Goal: Task Accomplishment & Management: Complete application form

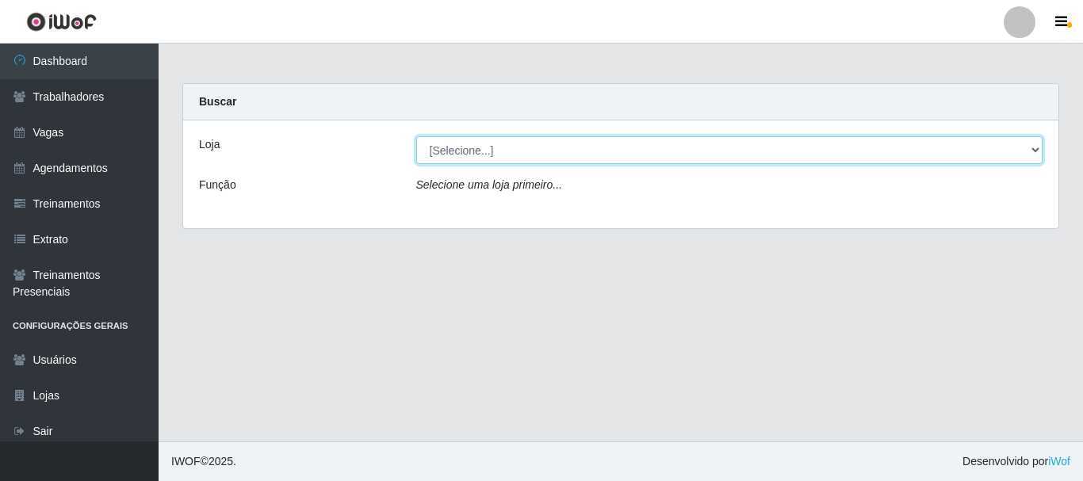
click at [1034, 149] on select "[Selecione...] [PERSON_NAME]" at bounding box center [729, 150] width 627 height 28
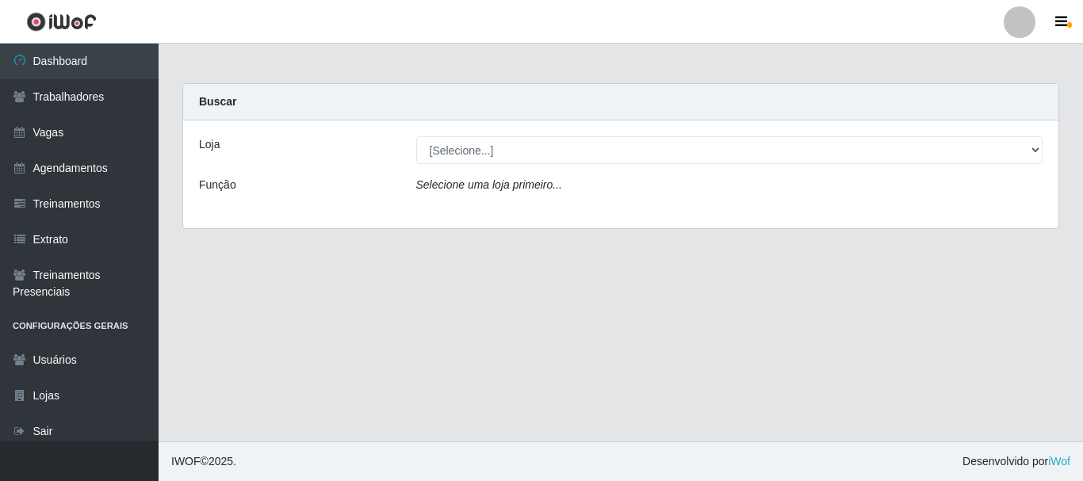
click at [789, 213] on div "Loja [Selecione...] [PERSON_NAME] Função Selecione uma loja primeiro..." at bounding box center [620, 175] width 875 height 108
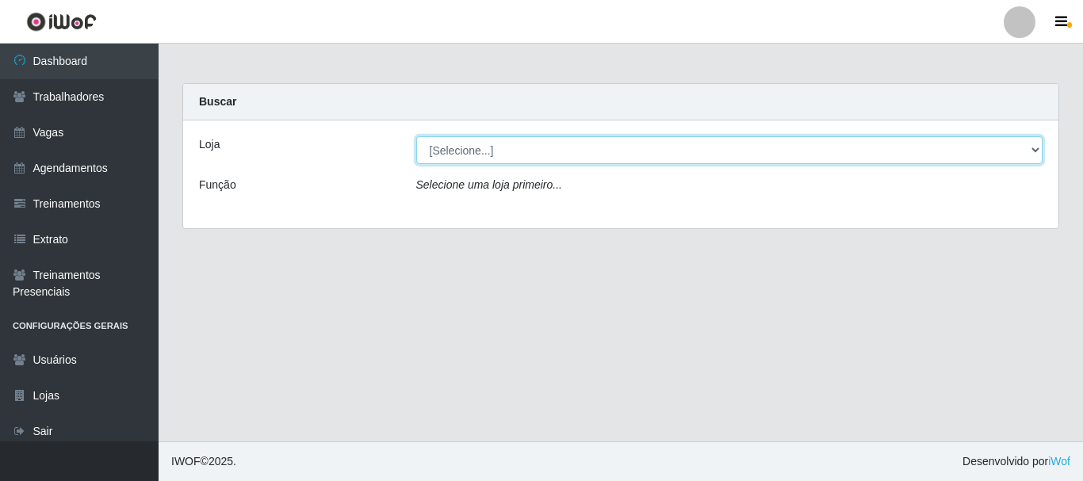
click at [520, 163] on select "[Selecione...] [PERSON_NAME]" at bounding box center [729, 150] width 627 height 28
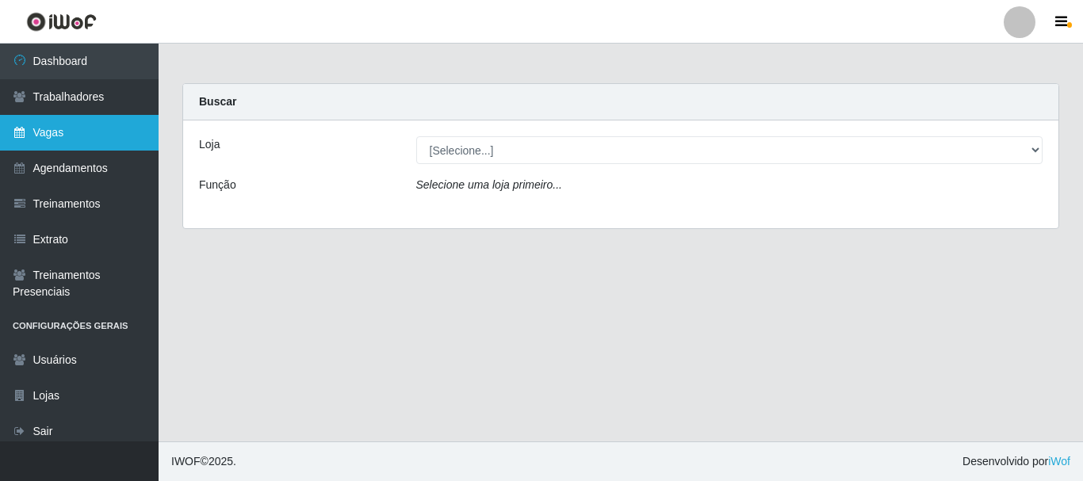
click at [45, 143] on link "Vagas" at bounding box center [79, 133] width 159 height 36
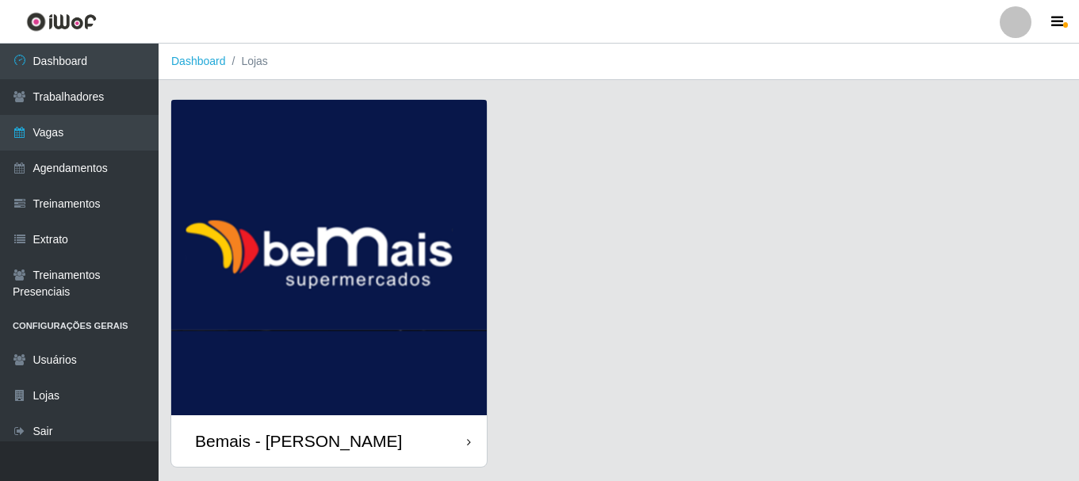
click at [435, 427] on div "Bemais - [PERSON_NAME]" at bounding box center [329, 442] width 316 height 52
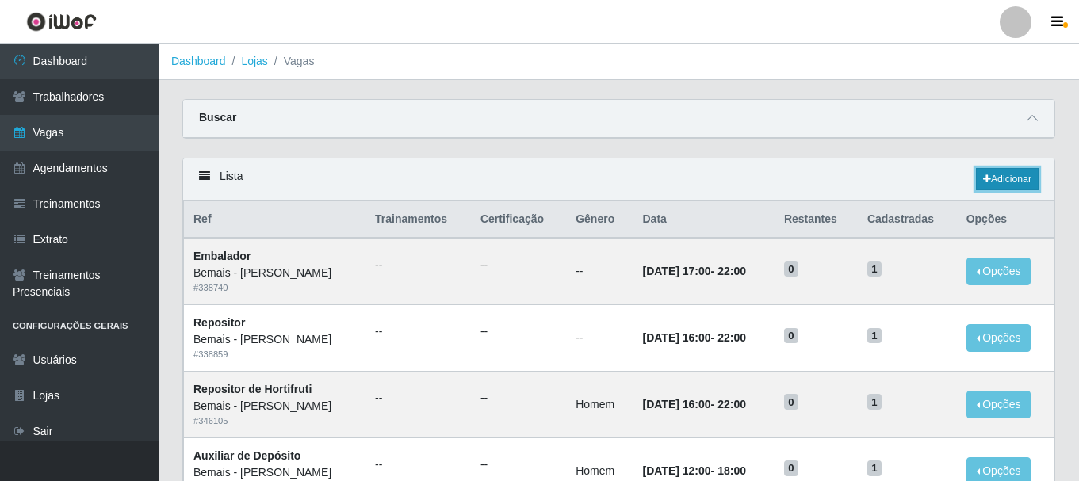
click at [1021, 180] on link "Adicionar" at bounding box center [1007, 179] width 63 height 22
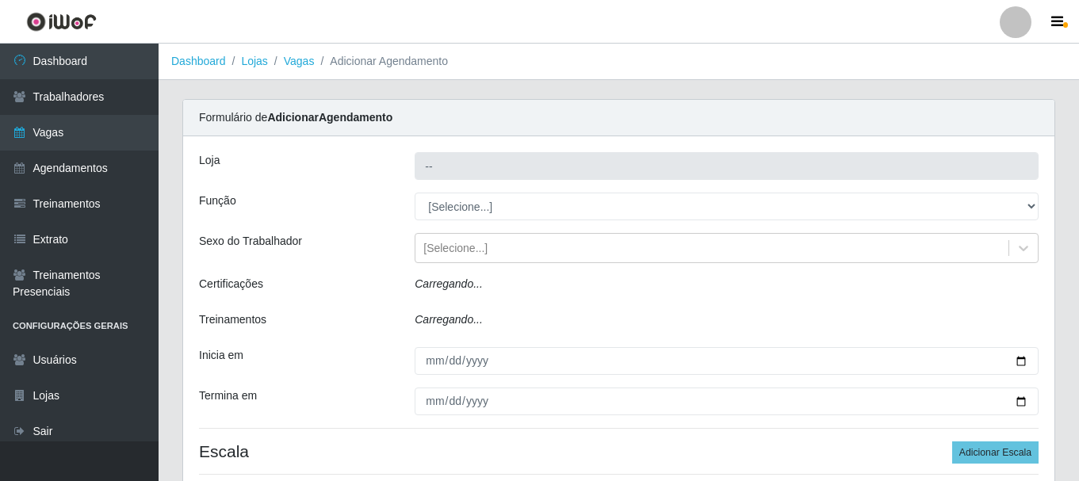
type input "Bemais - [PERSON_NAME]"
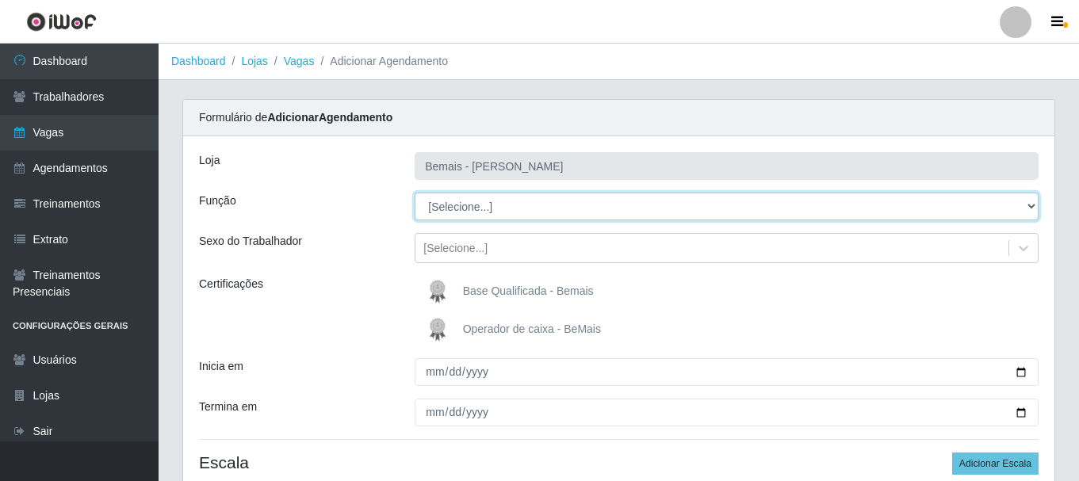
click at [508, 212] on select "[Selecione...] ASG ASG + ASG ++ Auxiliar de Depósito Auxiliar de Depósito + Aux…" at bounding box center [727, 207] width 624 height 28
select select "72"
click at [415, 193] on select "[Selecione...] ASG ASG + ASG ++ Auxiliar de Depósito Auxiliar de Depósito + Aux…" at bounding box center [727, 207] width 624 height 28
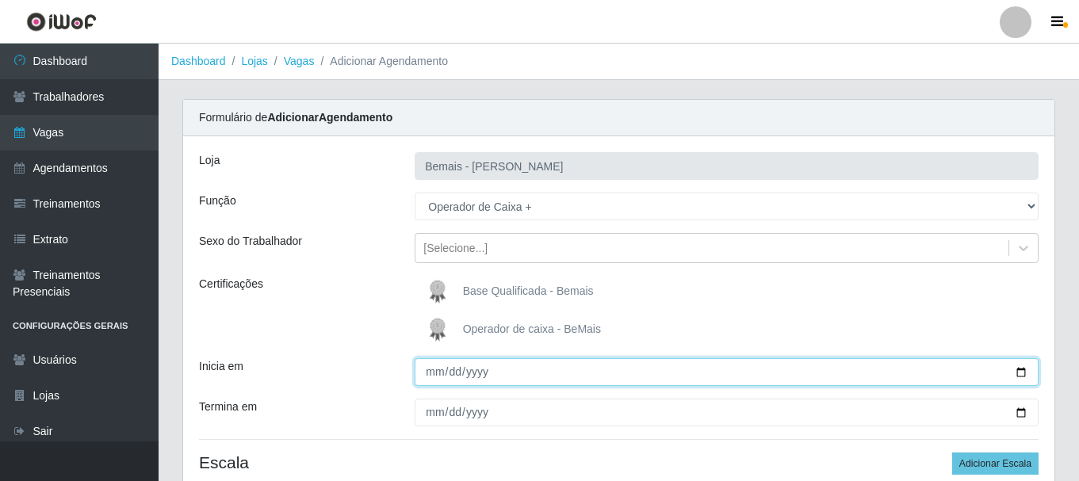
click at [1018, 370] on input "Inicia em" at bounding box center [727, 372] width 624 height 28
type input "[DATE]"
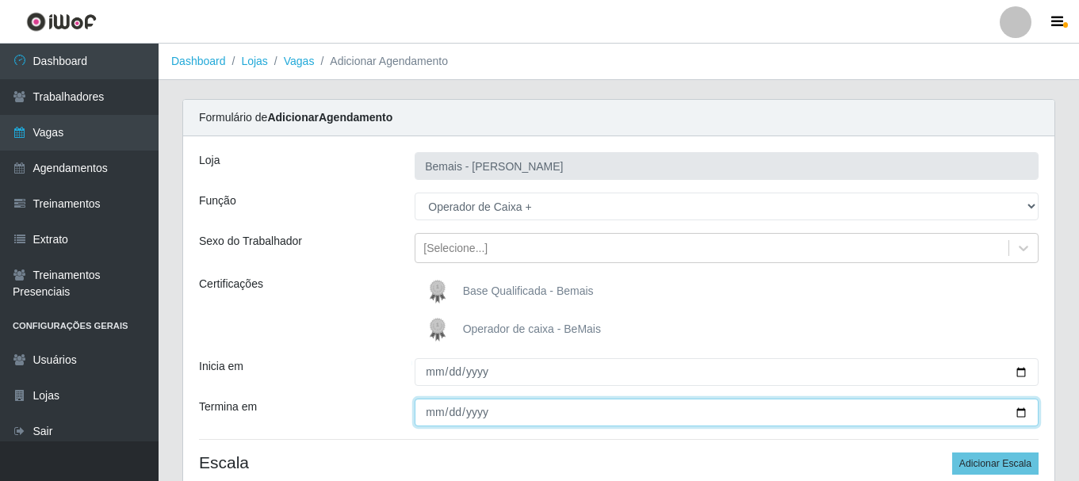
click at [1027, 416] on input "Termina em" at bounding box center [727, 413] width 624 height 28
type input "[DATE]"
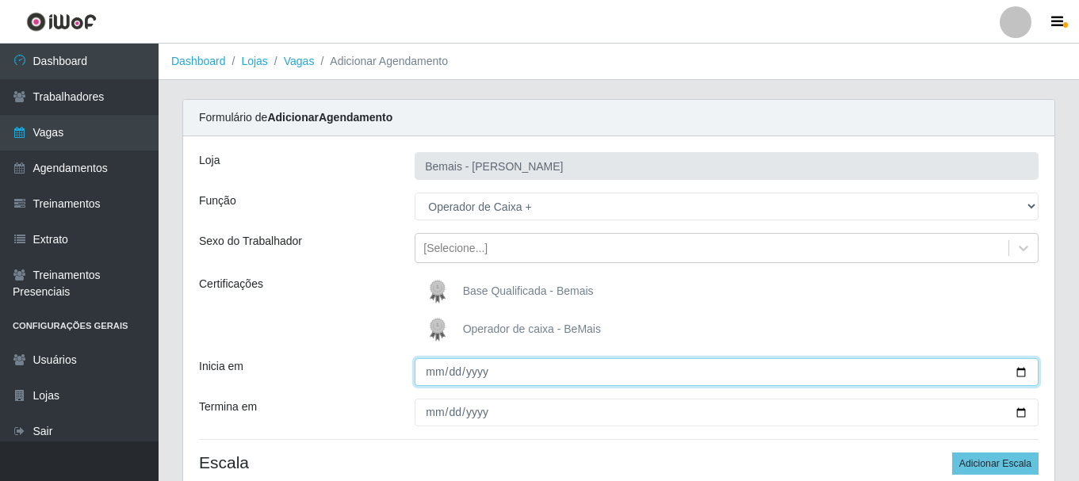
click at [1023, 370] on input "[DATE]" at bounding box center [727, 372] width 624 height 28
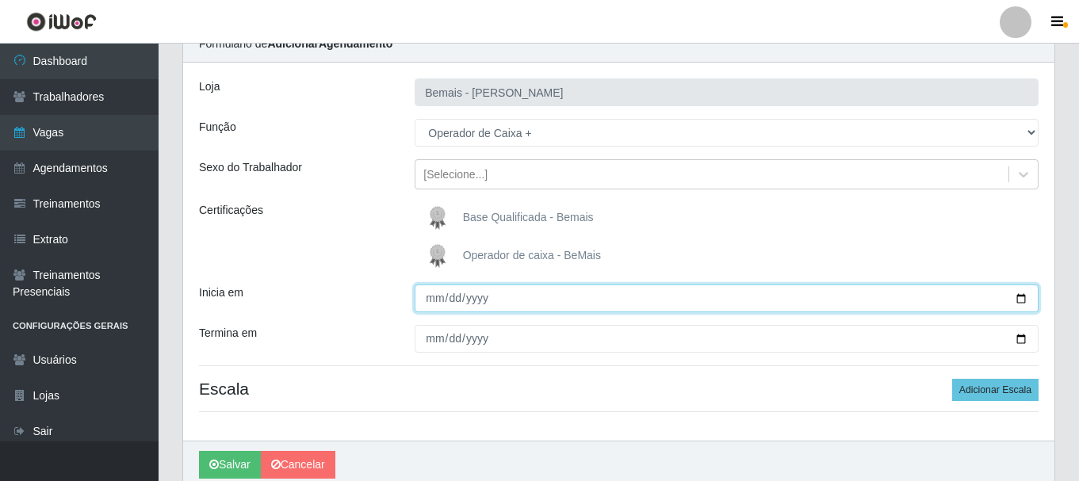
scroll to position [140, 0]
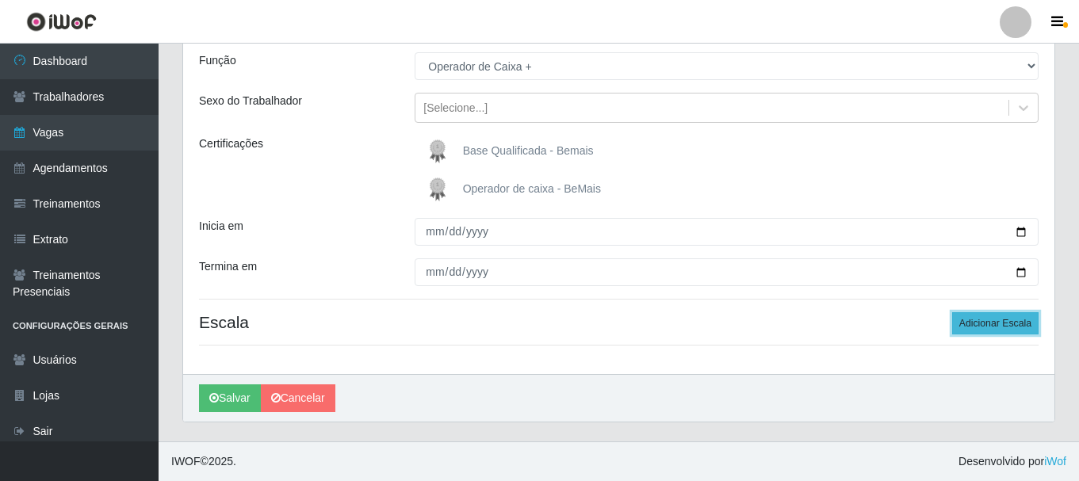
drag, startPoint x: 1022, startPoint y: 324, endPoint x: 1013, endPoint y: 323, distance: 9.6
click at [1021, 324] on button "Adicionar Escala" at bounding box center [995, 323] width 86 height 22
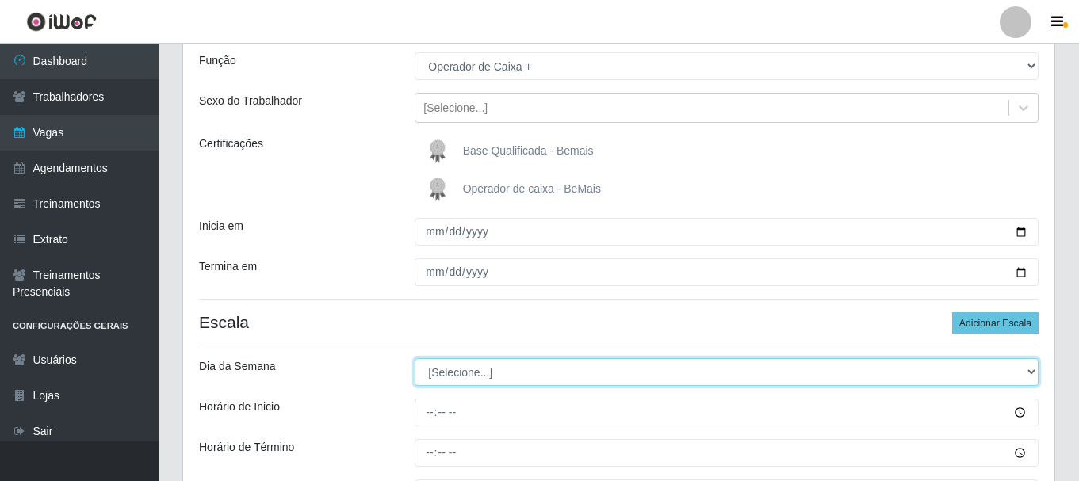
click at [466, 368] on select "[Selecione...] Segunda Terça Quarta Quinta Sexta Sábado Domingo" at bounding box center [727, 372] width 624 height 28
select select "0"
click at [415, 358] on select "[Selecione...] Segunda Terça Quarta Quinta Sexta Sábado Domingo" at bounding box center [727, 372] width 624 height 28
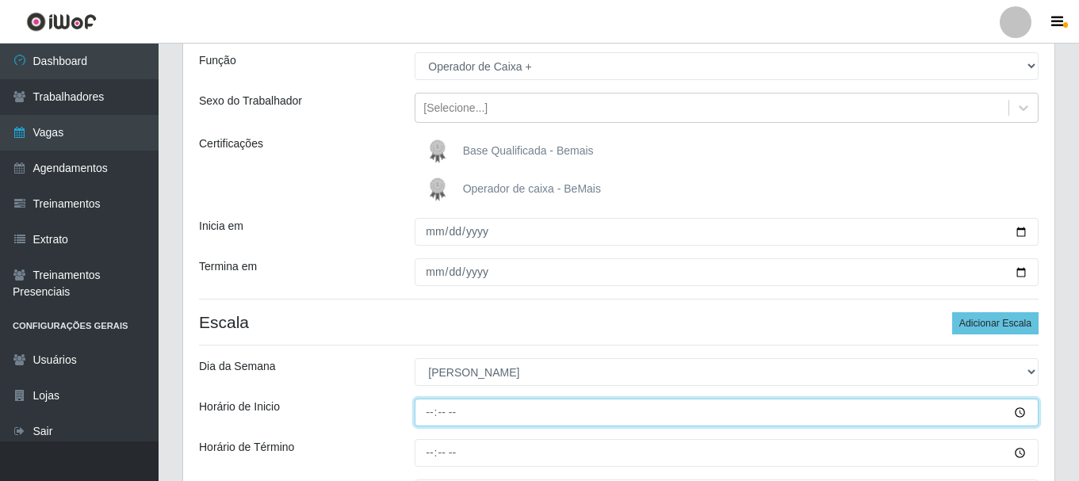
click at [427, 416] on input "Horário de Inicio" at bounding box center [727, 413] width 624 height 28
type input "09:15"
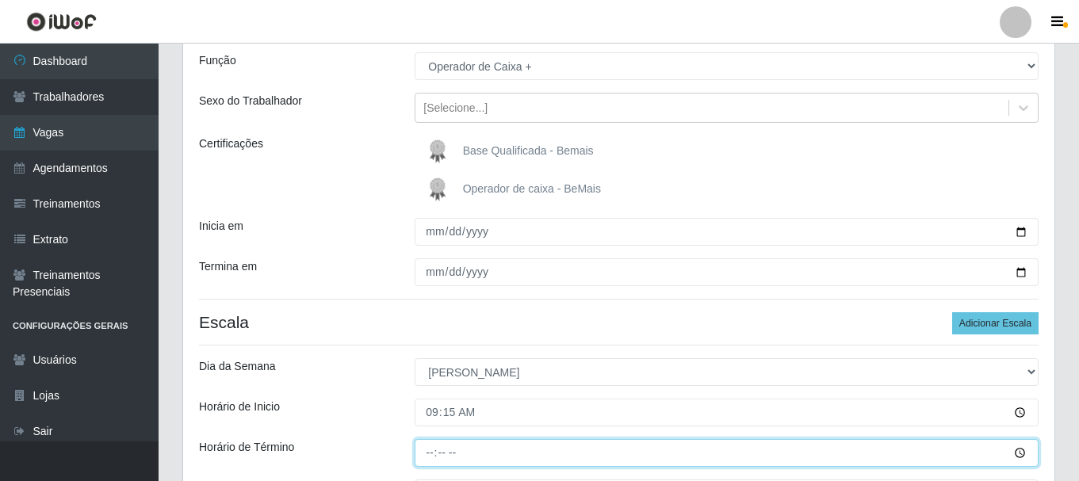
click at [428, 458] on input "Horário de Término" at bounding box center [727, 453] width 624 height 28
type input "15:15"
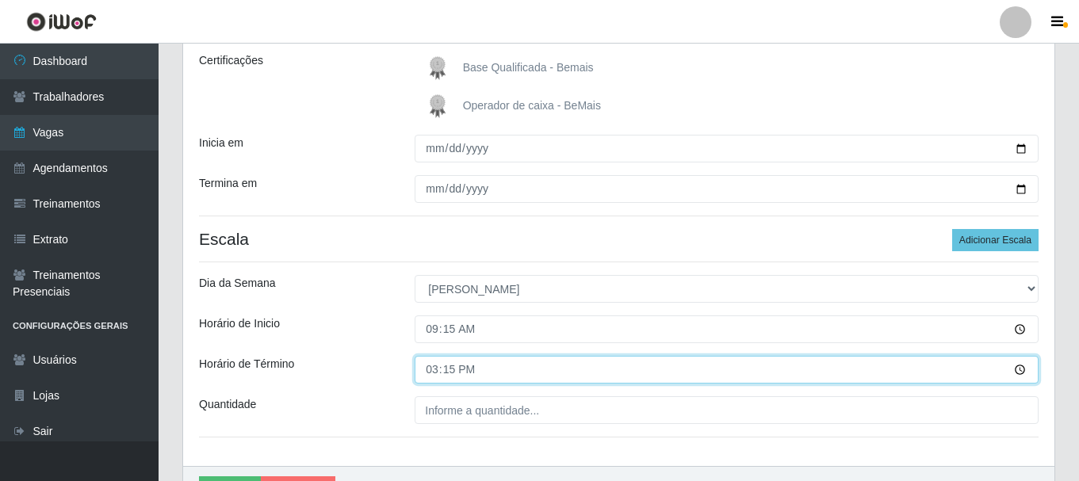
scroll to position [316, 0]
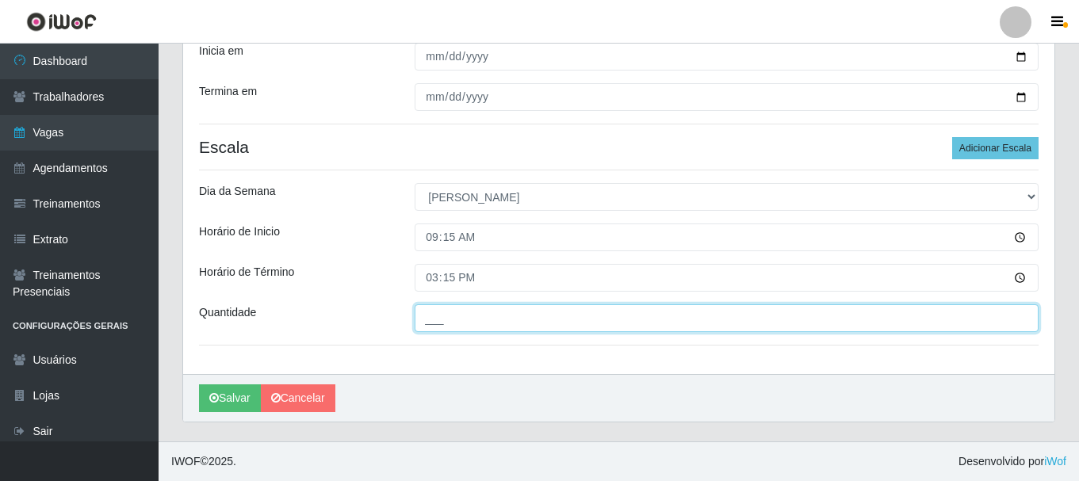
click at [477, 324] on input "___" at bounding box center [727, 319] width 624 height 28
type input "1__"
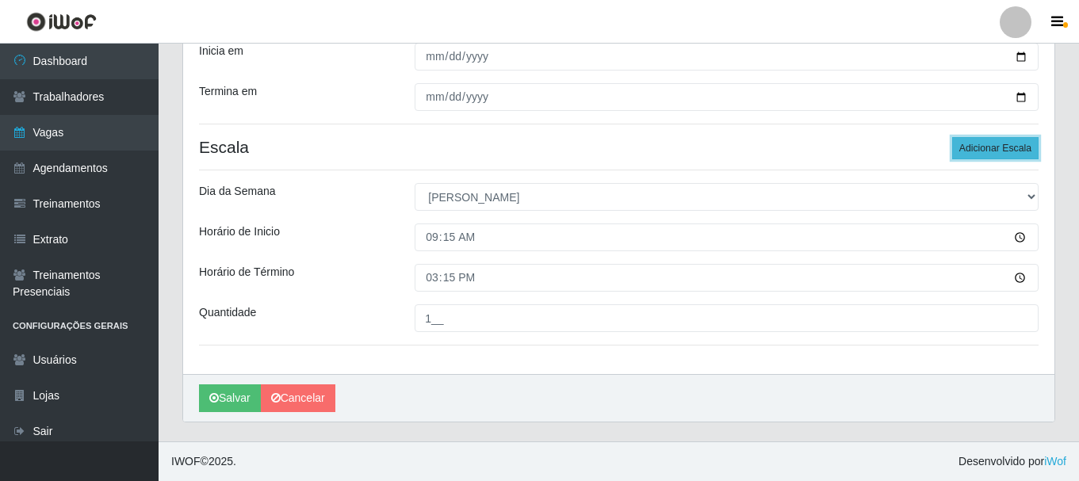
click at [973, 146] on button "Adicionar Escala" at bounding box center [995, 148] width 86 height 22
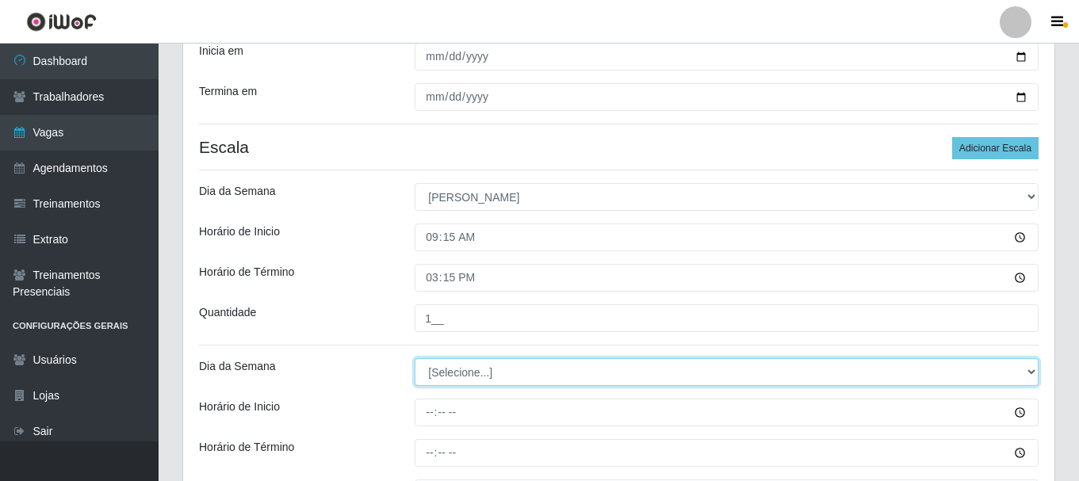
click at [508, 373] on select "[Selecione...] Segunda Terça Quarta Quinta Sexta Sábado Domingo" at bounding box center [727, 372] width 624 height 28
select select "0"
click at [415, 358] on select "[Selecione...] Segunda Terça Quarta Quinta Sexta Sábado Domingo" at bounding box center [727, 372] width 624 height 28
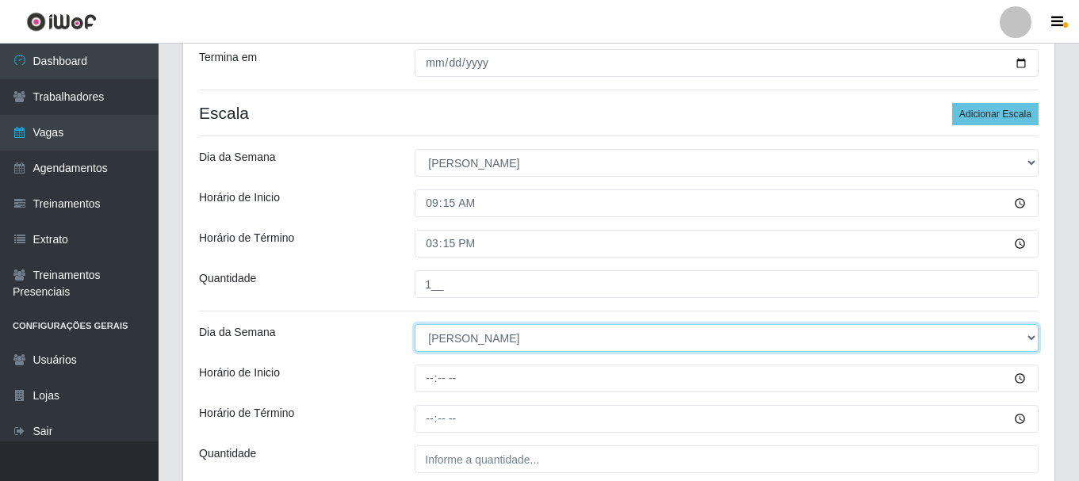
scroll to position [395, 0]
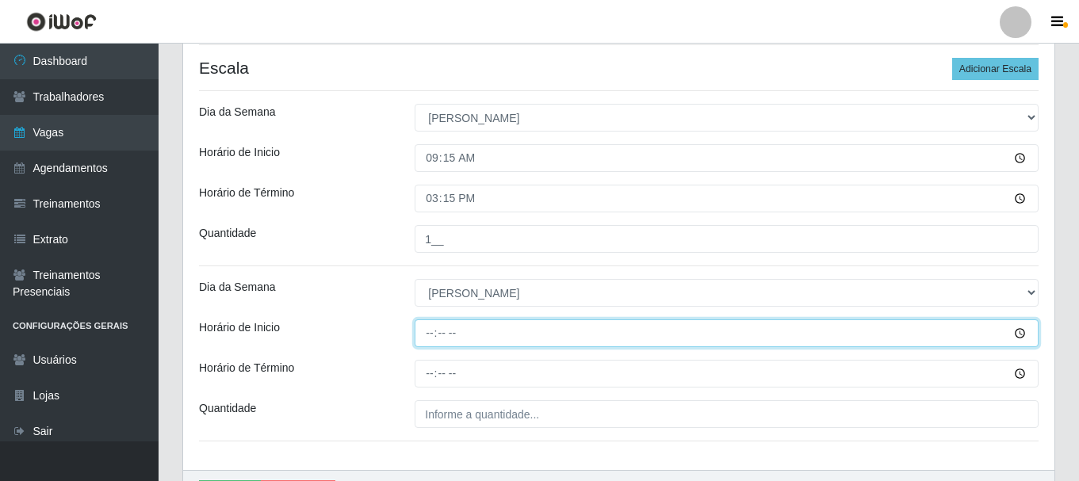
click at [433, 329] on input "Horário de Inicio" at bounding box center [727, 334] width 624 height 28
type input "15:15"
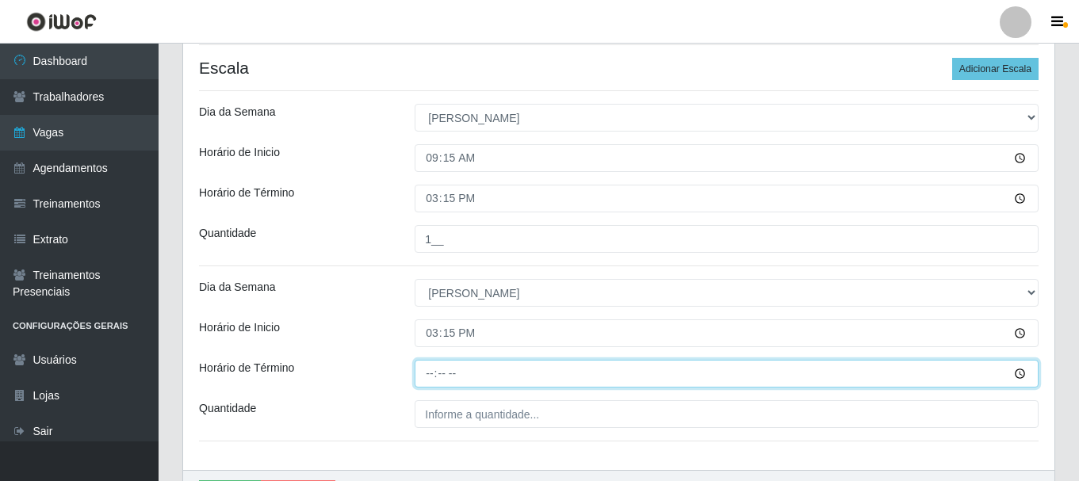
click at [423, 377] on input "Horário de Término" at bounding box center [727, 374] width 624 height 28
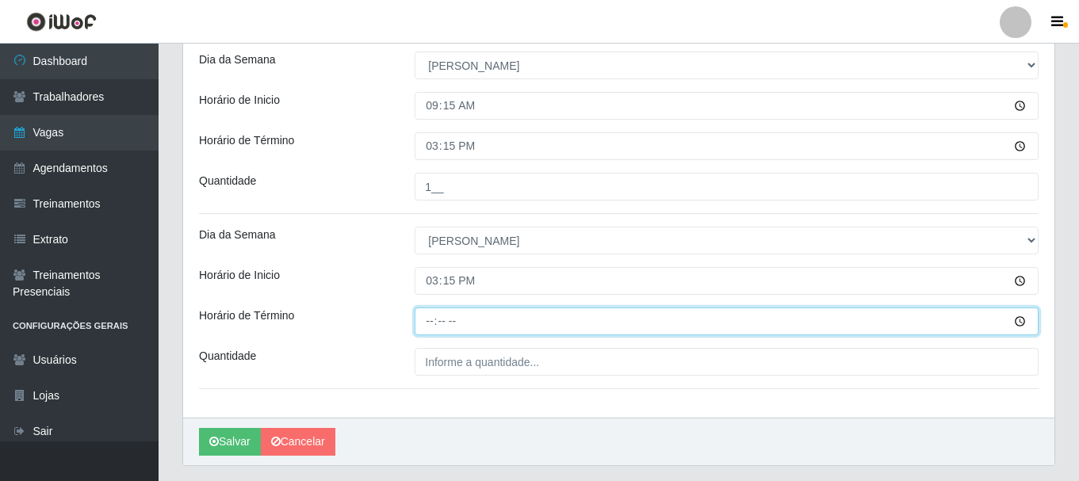
scroll to position [412, 0]
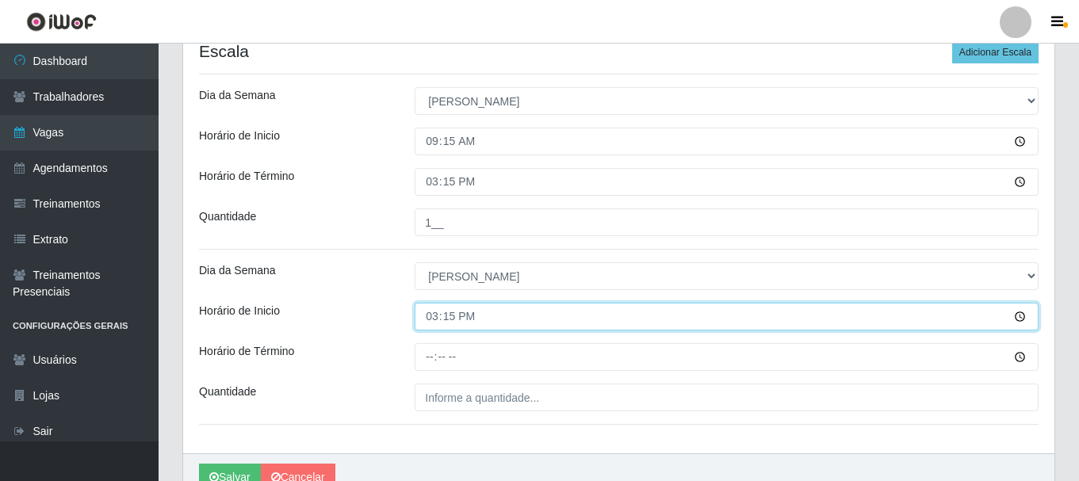
click at [462, 319] on input "15:15" at bounding box center [727, 317] width 624 height 28
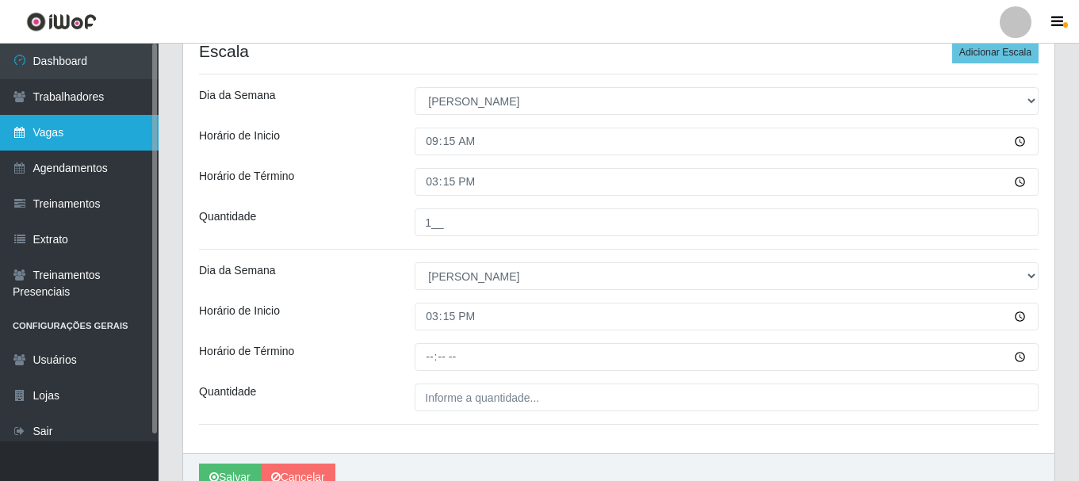
click at [57, 139] on link "Vagas" at bounding box center [79, 133] width 159 height 36
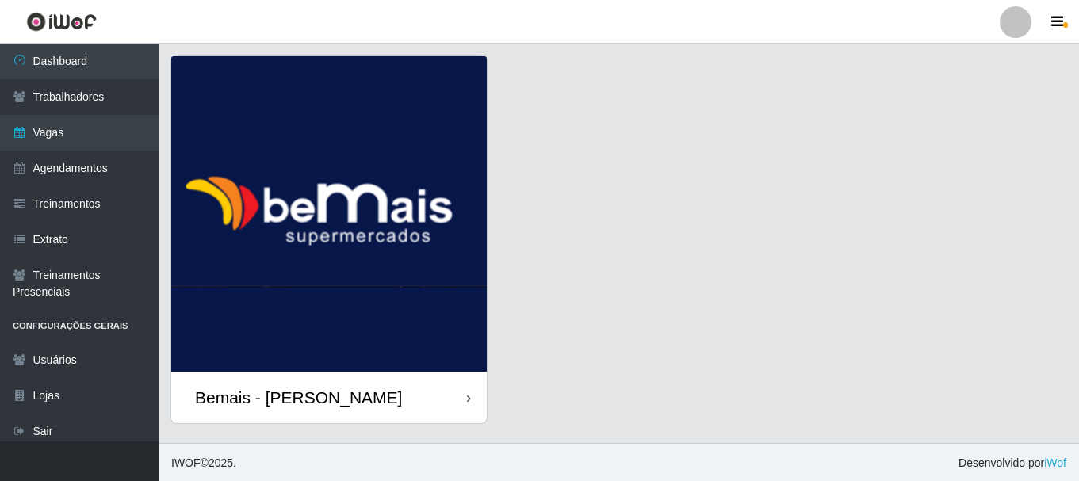
scroll to position [45, 0]
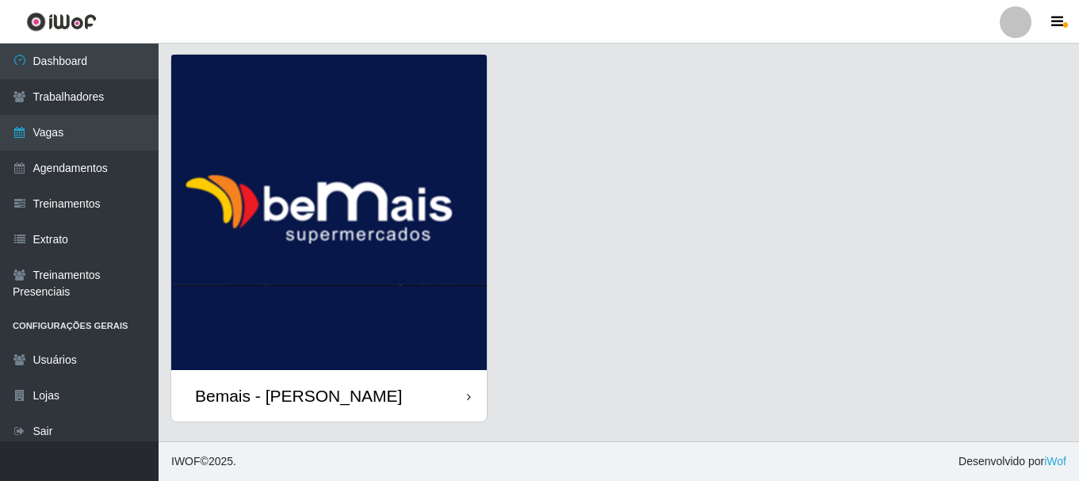
click at [431, 385] on div "Bemais - [PERSON_NAME]" at bounding box center [329, 396] width 316 height 52
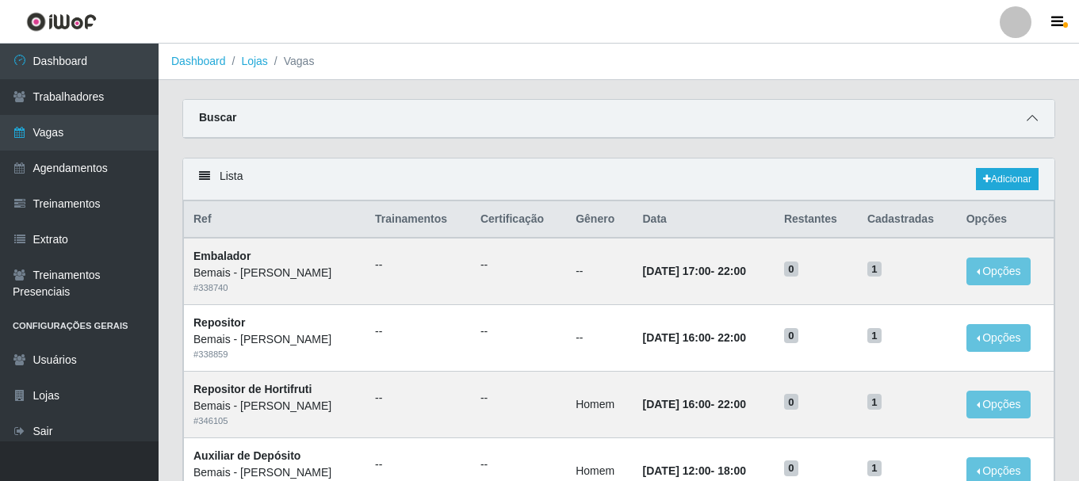
click at [1036, 109] on div "Buscar" at bounding box center [618, 119] width 871 height 38
click at [1030, 113] on span at bounding box center [1032, 118] width 19 height 18
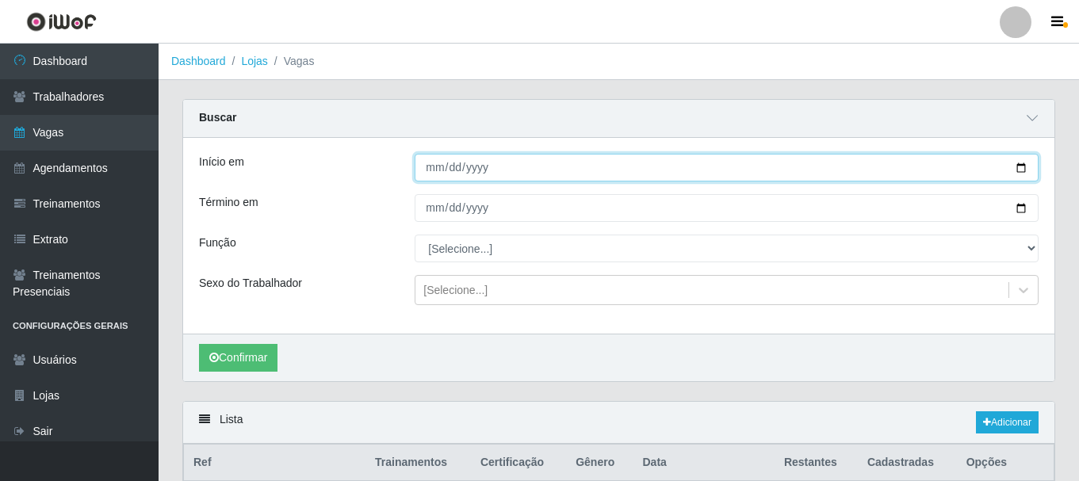
click at [1019, 170] on input "Início em" at bounding box center [727, 168] width 624 height 28
type input "[DATE]"
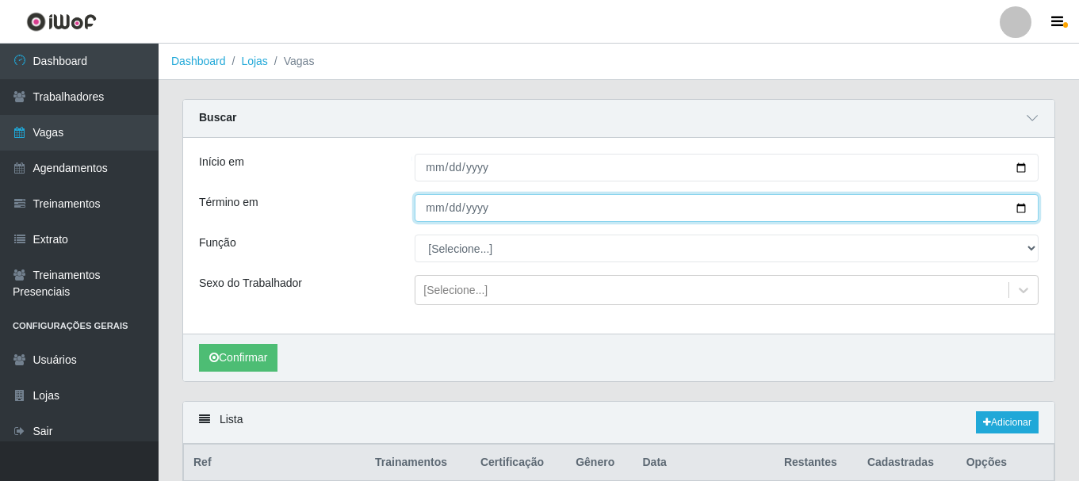
click at [1018, 209] on input "Término em" at bounding box center [727, 208] width 624 height 28
type input "2025-09-28"
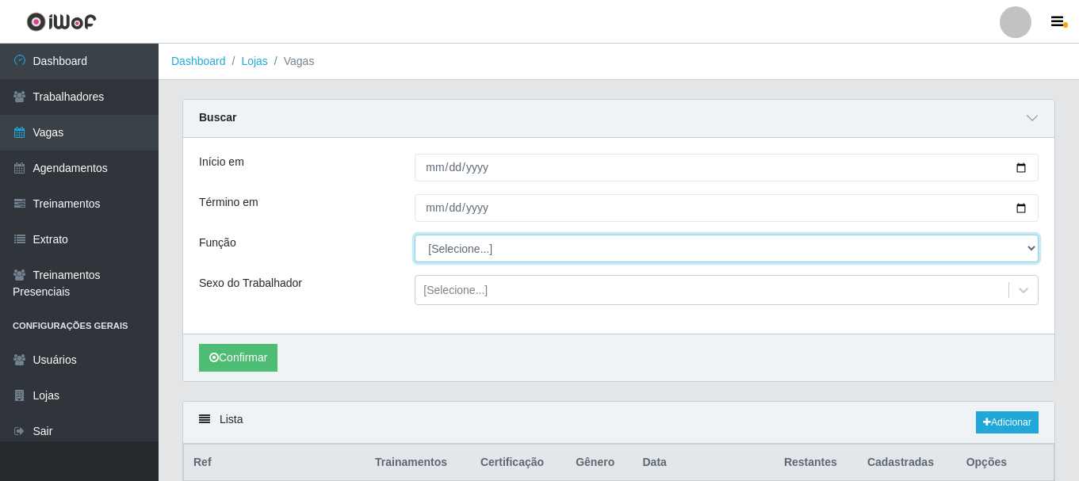
click at [644, 249] on select "[Selecione...] ASG ASG + ASG ++ Auxiliar de Depósito Auxiliar de Depósito + Aux…" at bounding box center [727, 249] width 624 height 28
select select "72"
click at [415, 236] on select "[Selecione...] ASG ASG + ASG ++ Auxiliar de Depósito Auxiliar de Depósito + Aux…" at bounding box center [727, 249] width 624 height 28
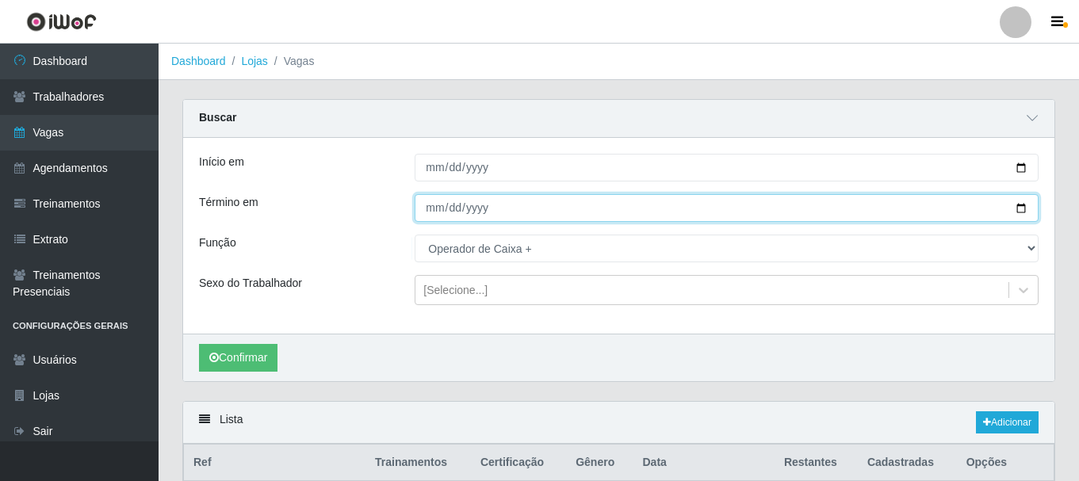
click at [434, 211] on input "2025-09-28" at bounding box center [727, 208] width 624 height 28
type input "[DATE]"
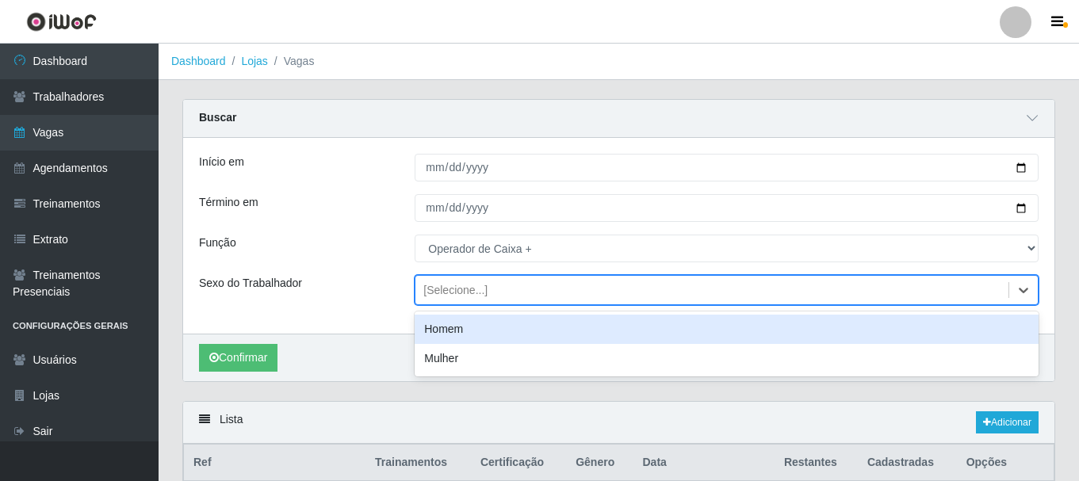
click at [453, 297] on div "[Selecione...]" at bounding box center [455, 290] width 64 height 17
click at [446, 328] on div "Homem" at bounding box center [727, 329] width 624 height 29
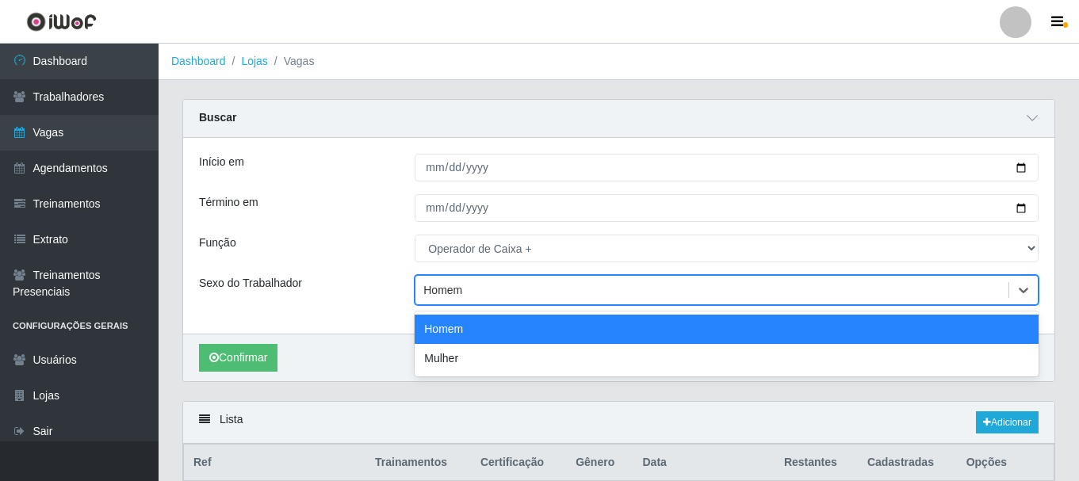
click at [444, 298] on div "Homem" at bounding box center [442, 290] width 39 height 17
click at [465, 291] on div "Homem" at bounding box center [712, 291] width 593 height 26
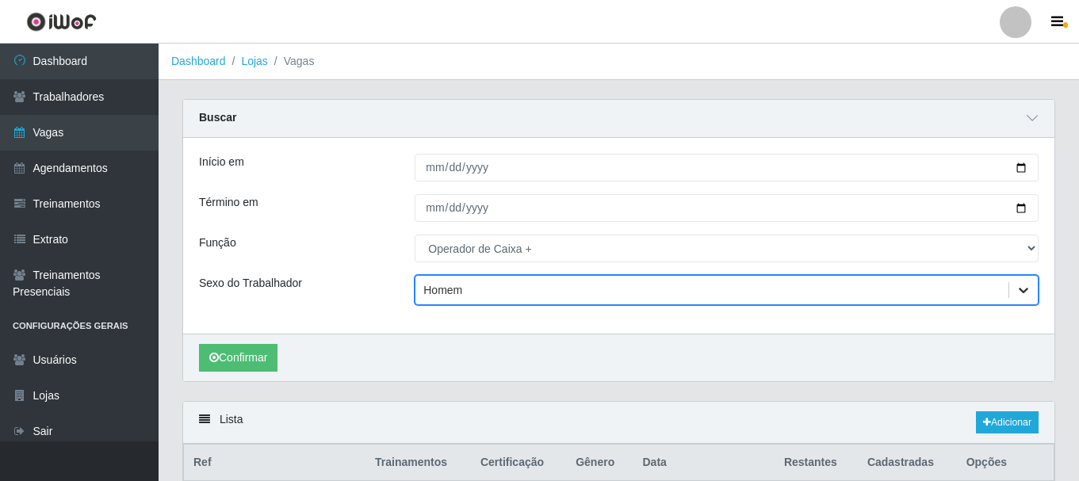
click at [1026, 290] on icon at bounding box center [1024, 290] width 16 height 16
click at [1026, 290] on icon at bounding box center [1024, 291] width 10 height 6
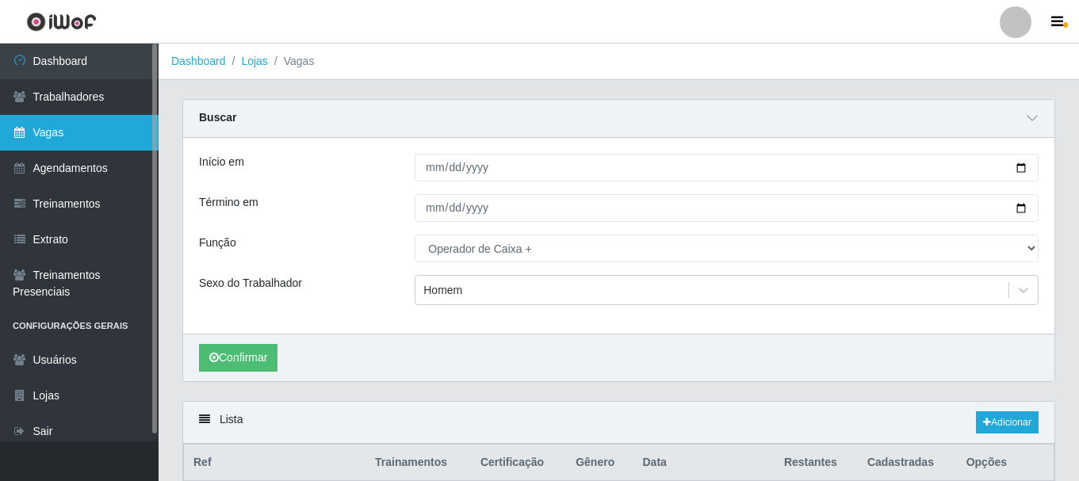
click at [71, 124] on link "Vagas" at bounding box center [79, 133] width 159 height 36
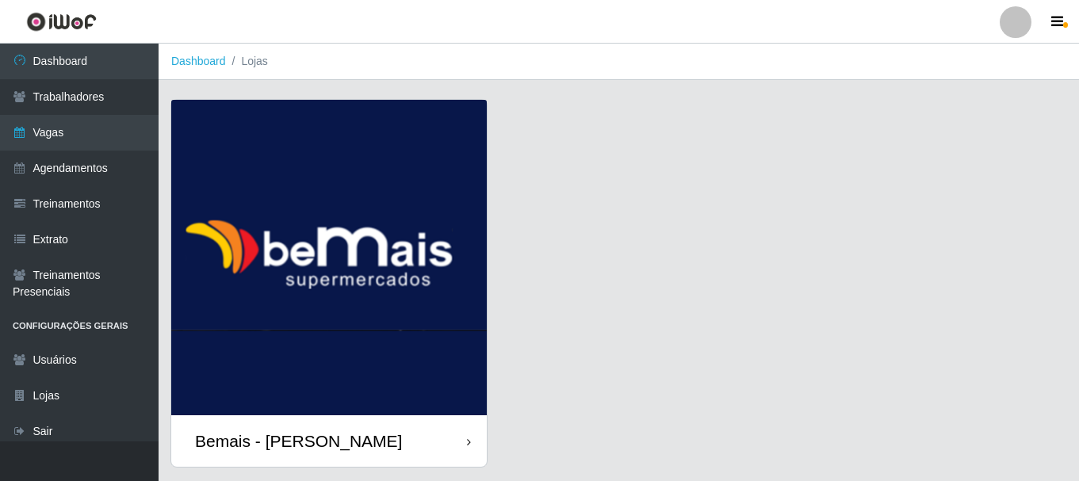
click at [362, 423] on div "Bemais - [PERSON_NAME]" at bounding box center [329, 442] width 316 height 52
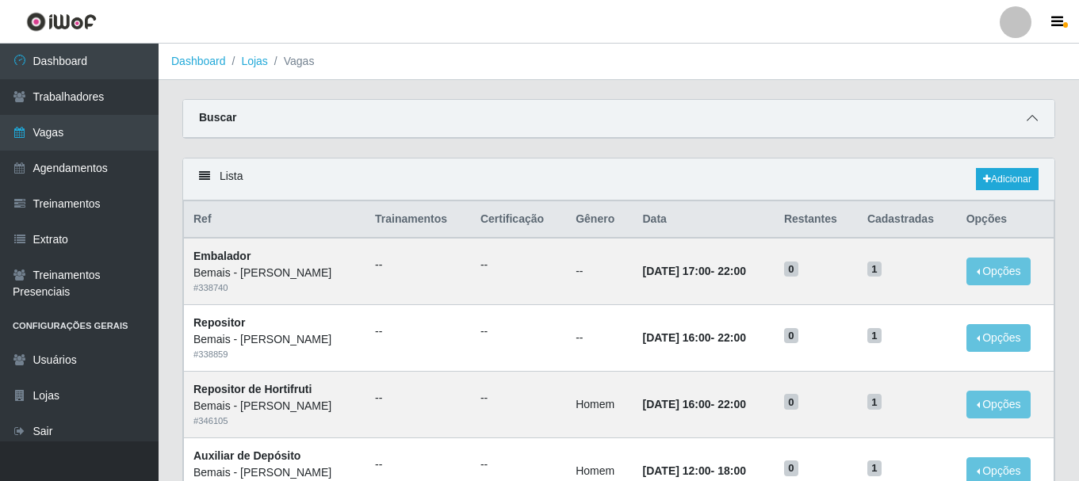
click at [1033, 117] on icon at bounding box center [1032, 118] width 11 height 11
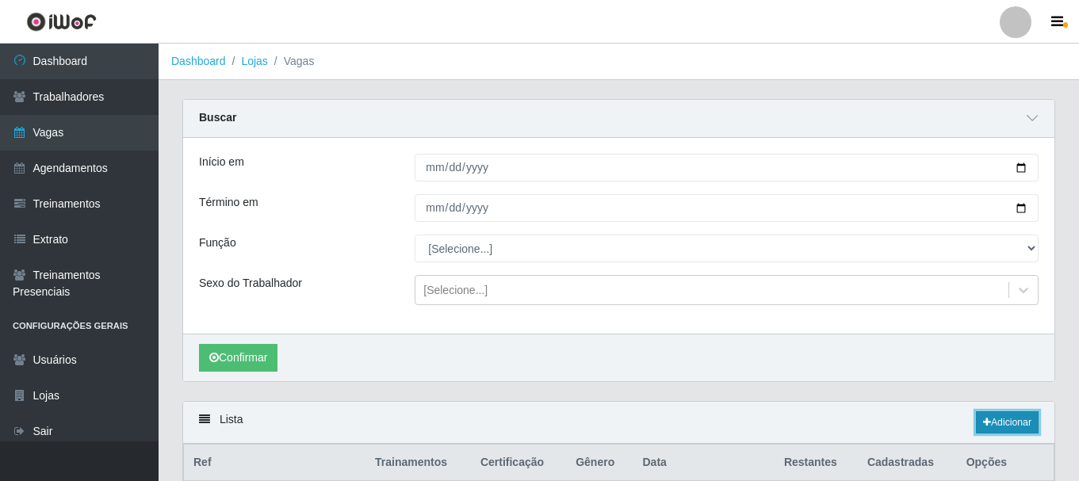
click at [1002, 424] on link "Adicionar" at bounding box center [1007, 423] width 63 height 22
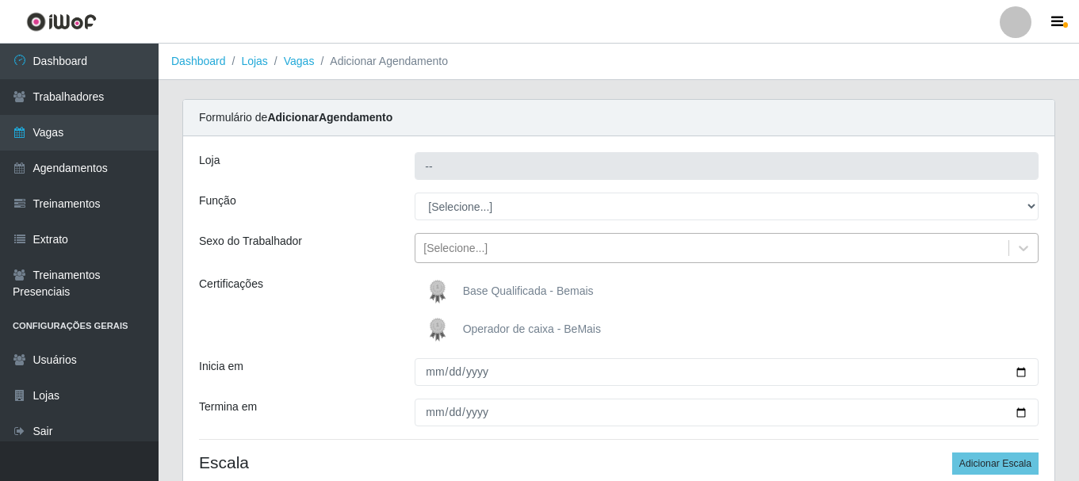
type input "Bemais - [PERSON_NAME]"
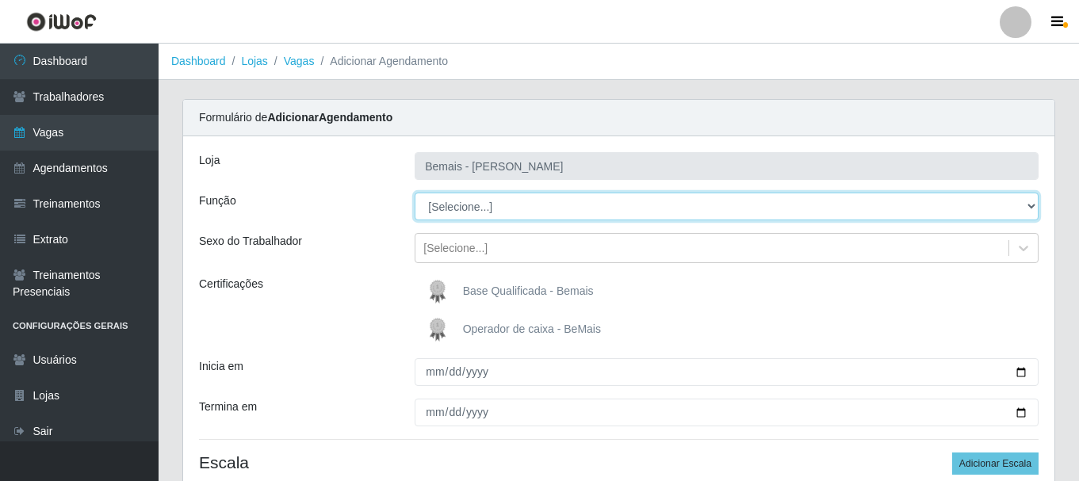
click at [471, 207] on select "[Selecione...] ASG ASG + ASG ++ Auxiliar de Depósito Auxiliar de Depósito + Aux…" at bounding box center [727, 207] width 624 height 28
select select "72"
click at [415, 193] on select "[Selecione...] ASG ASG + ASG ++ Auxiliar de Depósito Auxiliar de Depósito + Aux…" at bounding box center [727, 207] width 624 height 28
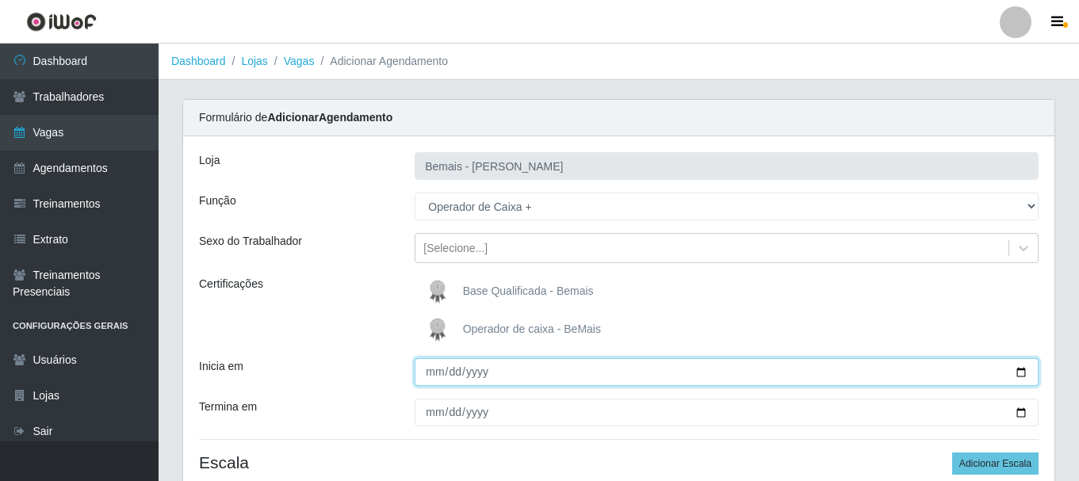
click at [1018, 374] on input "Inicia em" at bounding box center [727, 372] width 624 height 28
type input "[DATE]"
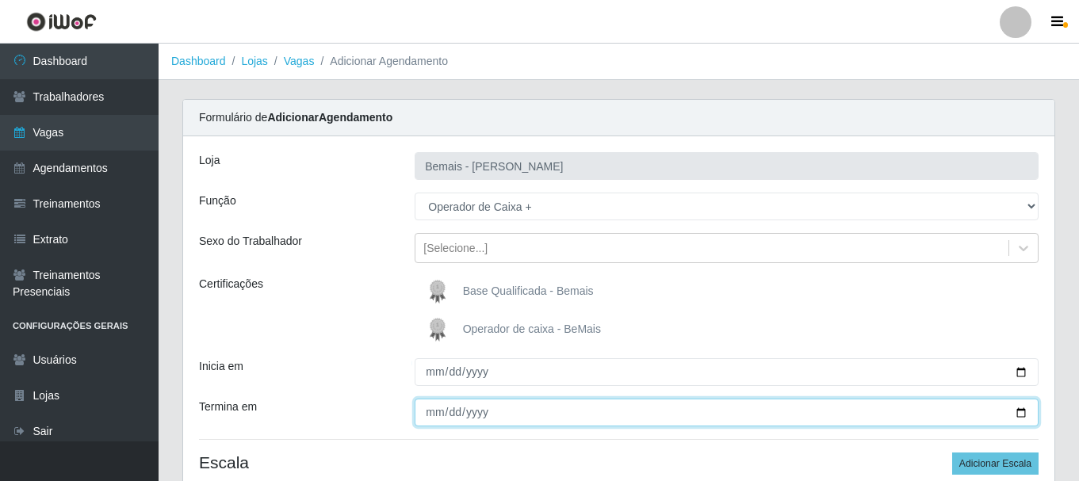
click at [1021, 414] on input "Termina em" at bounding box center [727, 413] width 624 height 28
type input "[DATE]"
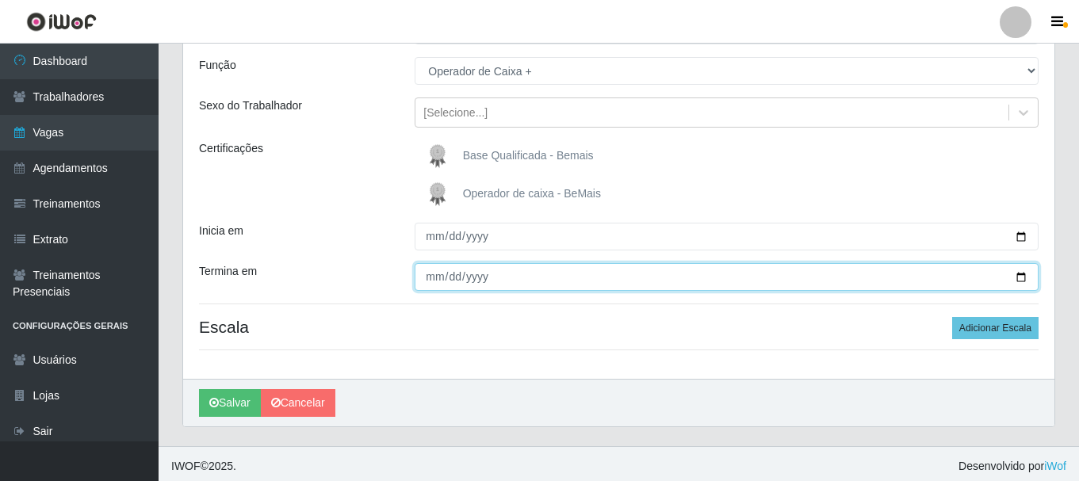
scroll to position [140, 0]
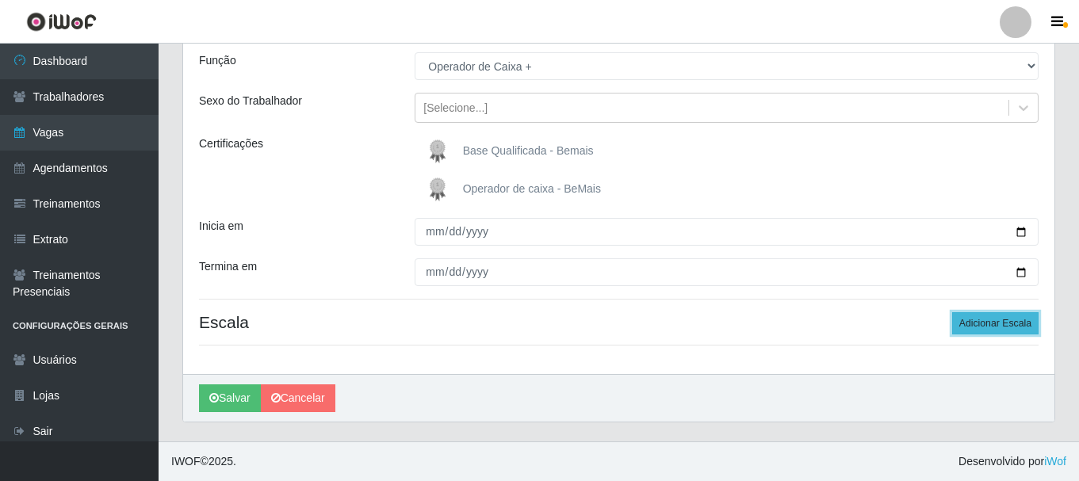
click at [988, 320] on button "Adicionar Escala" at bounding box center [995, 323] width 86 height 22
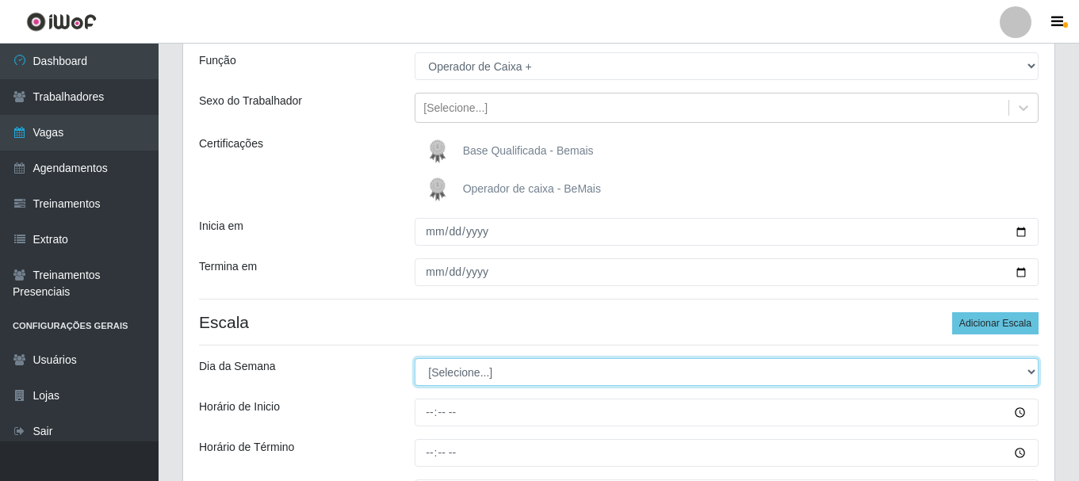
click at [502, 369] on select "[Selecione...] Segunda Terça Quarta Quinta Sexta Sábado Domingo" at bounding box center [727, 372] width 624 height 28
select select "0"
click at [415, 358] on select "[Selecione...] Segunda Terça Quarta Quinta Sexta Sábado Domingo" at bounding box center [727, 372] width 624 height 28
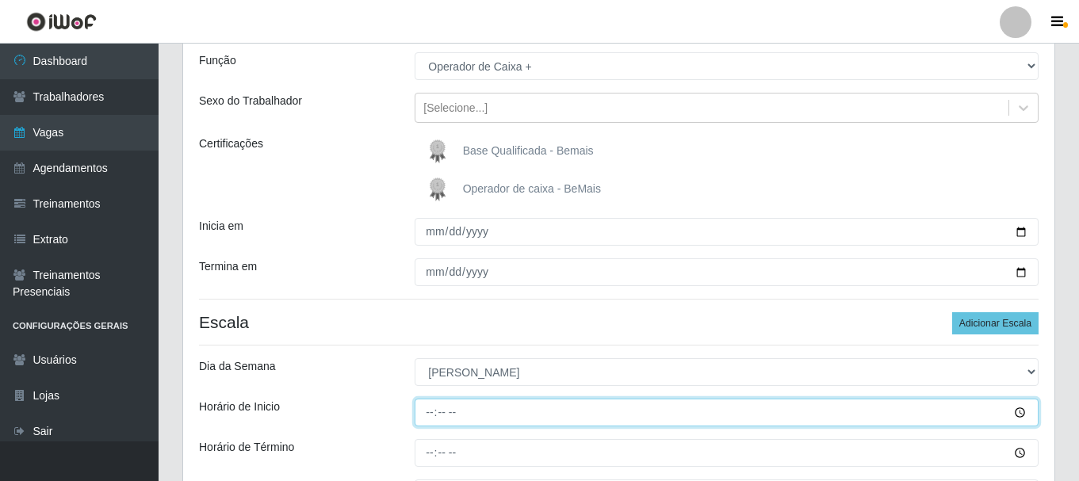
click at [427, 411] on input "Horário de Inicio" at bounding box center [727, 413] width 624 height 28
type input "15:15"
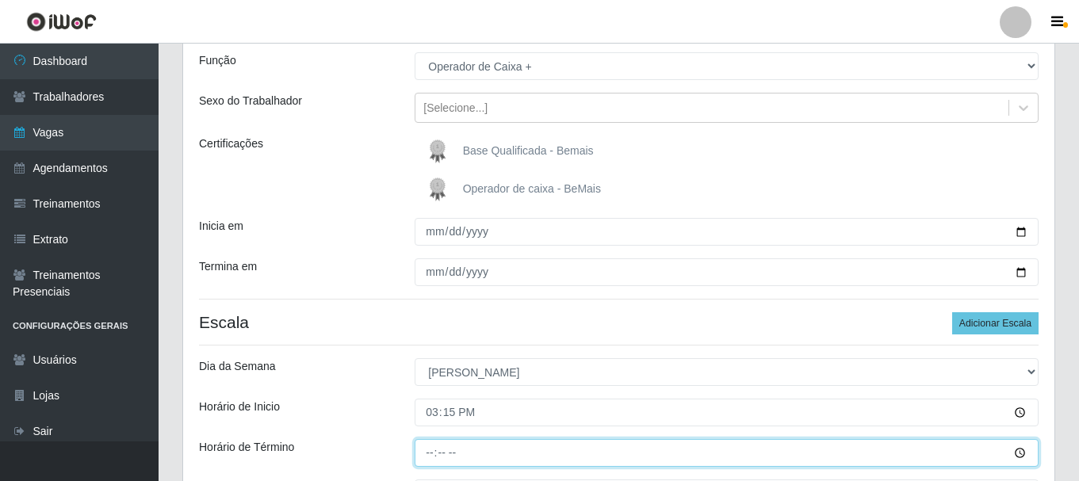
click at [429, 451] on input "Horário de Término" at bounding box center [727, 453] width 624 height 28
type input "21:15"
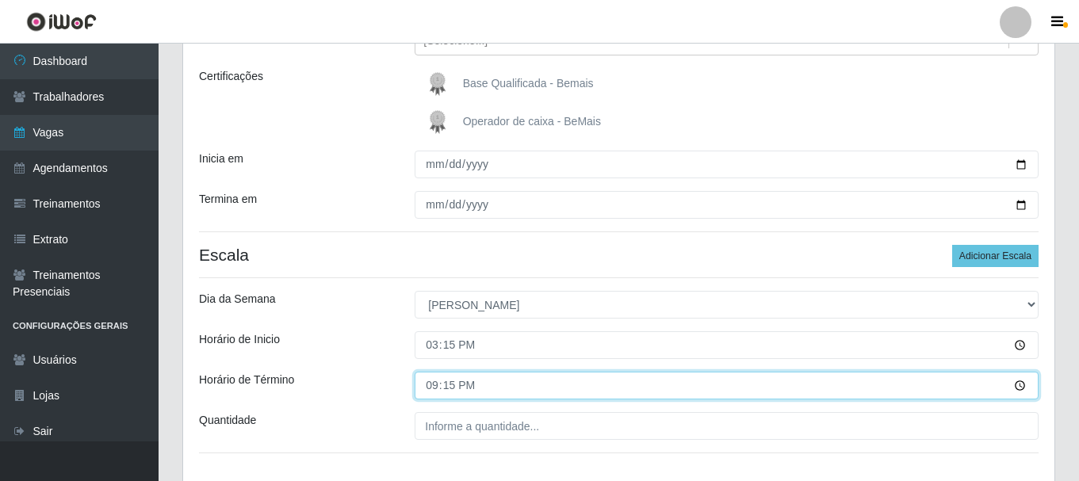
scroll to position [316, 0]
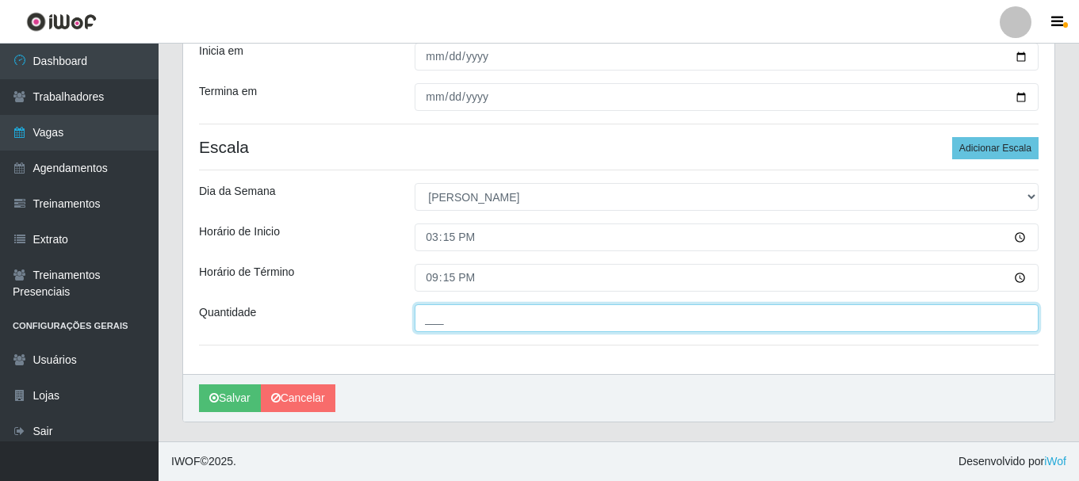
click at [461, 323] on input "___" at bounding box center [727, 319] width 624 height 28
type input "1__"
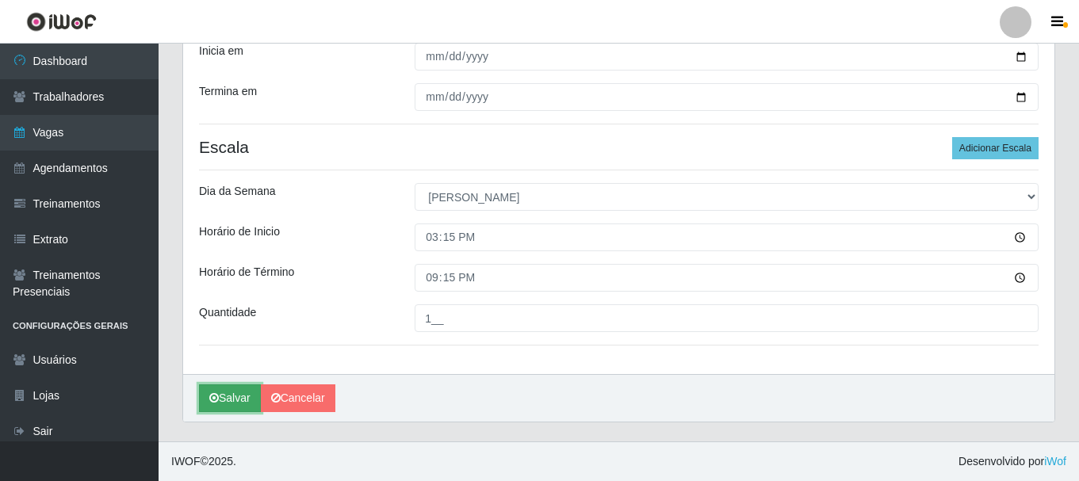
click at [239, 397] on button "Salvar" at bounding box center [230, 399] width 62 height 28
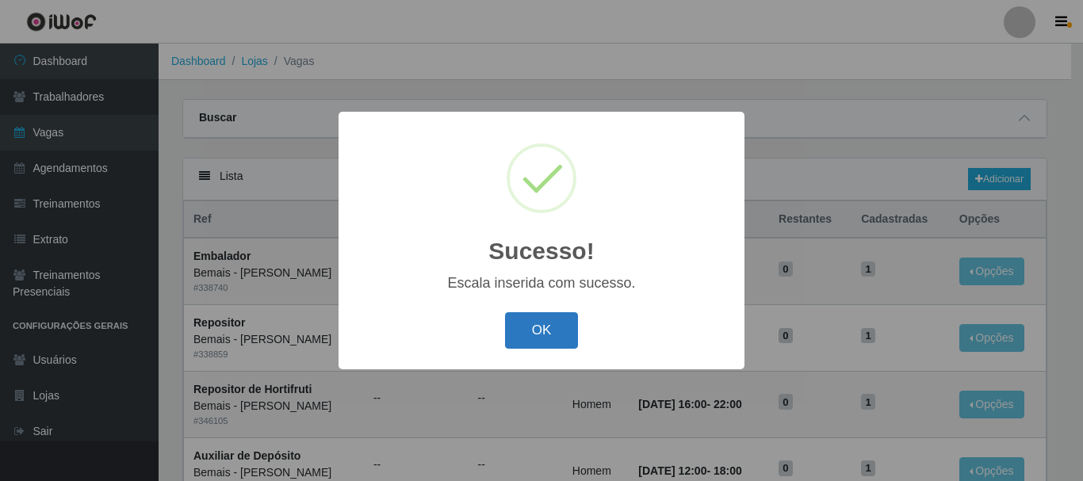
click at [562, 331] on button "OK" at bounding box center [542, 330] width 74 height 37
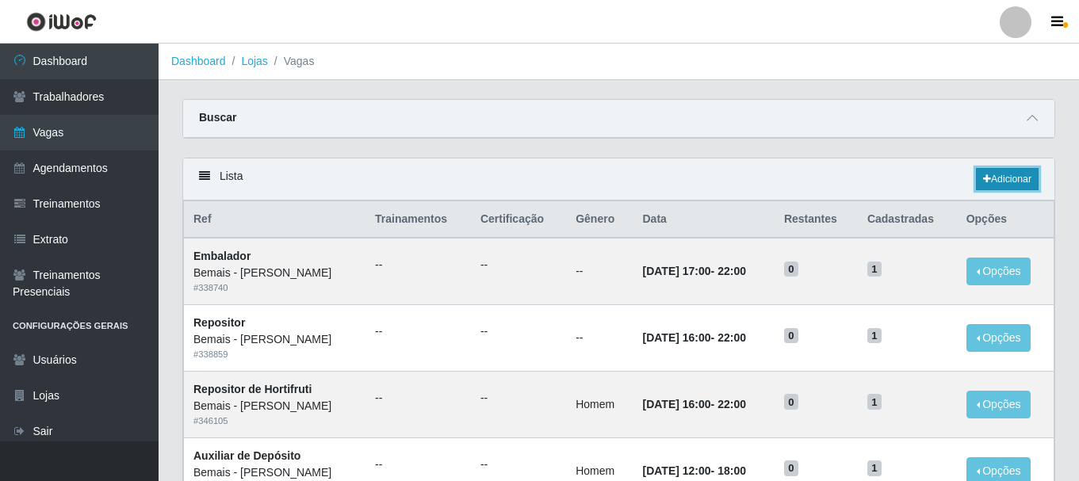
click at [994, 181] on link "Adicionar" at bounding box center [1007, 179] width 63 height 22
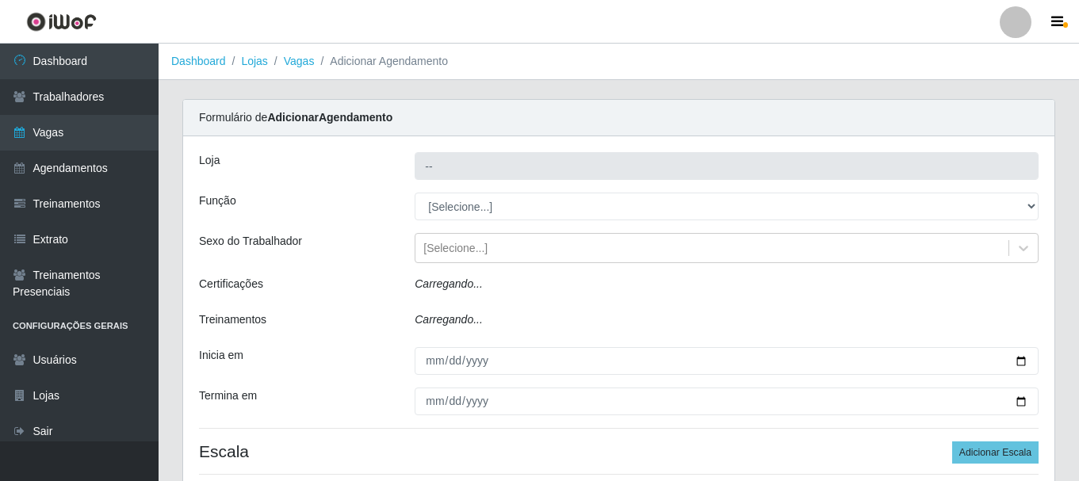
type input "Bemais - [PERSON_NAME]"
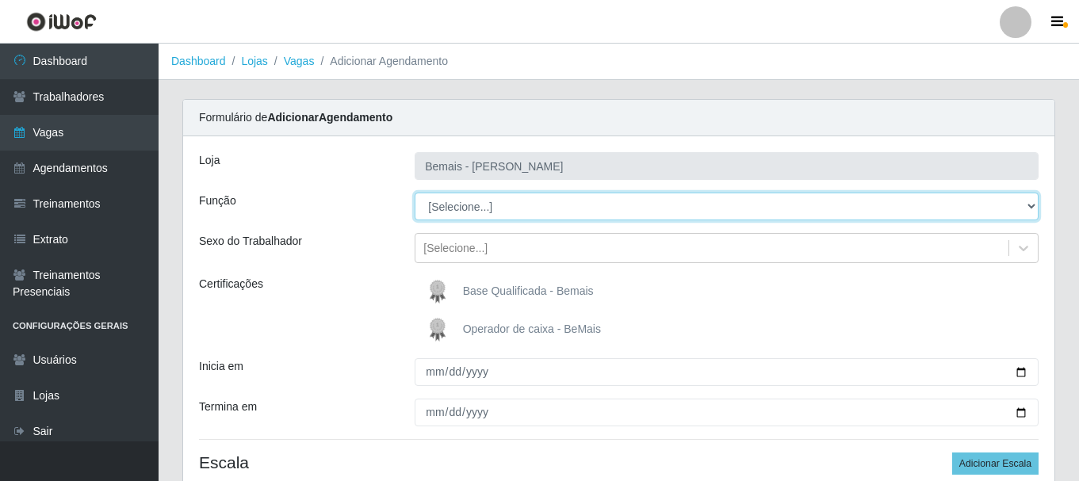
click at [1027, 204] on select "[Selecione...] ASG ASG + ASG ++ Auxiliar de Depósito Auxiliar de Depósito + Aux…" at bounding box center [727, 207] width 624 height 28
select select "72"
click at [415, 193] on select "[Selecione...] ASG ASG + ASG ++ Auxiliar de Depósito Auxiliar de Depósito + Aux…" at bounding box center [727, 207] width 624 height 28
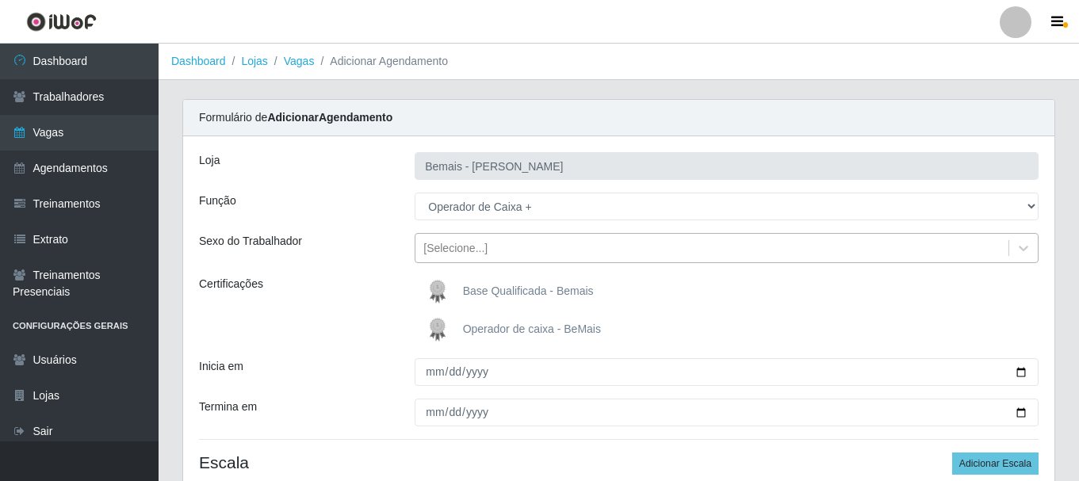
click at [528, 245] on div "[Selecione...]" at bounding box center [712, 249] width 593 height 26
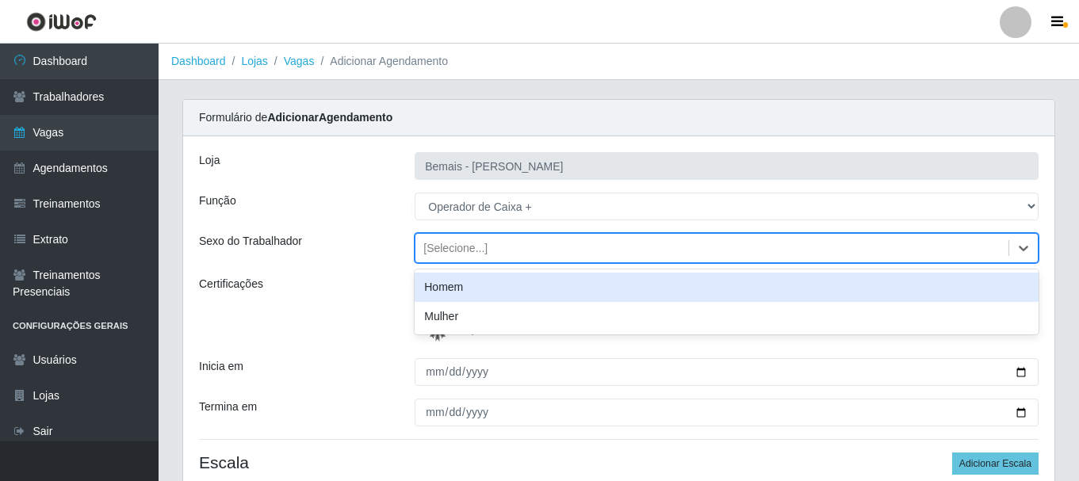
click at [528, 246] on div "[Selecione...]" at bounding box center [712, 249] width 593 height 26
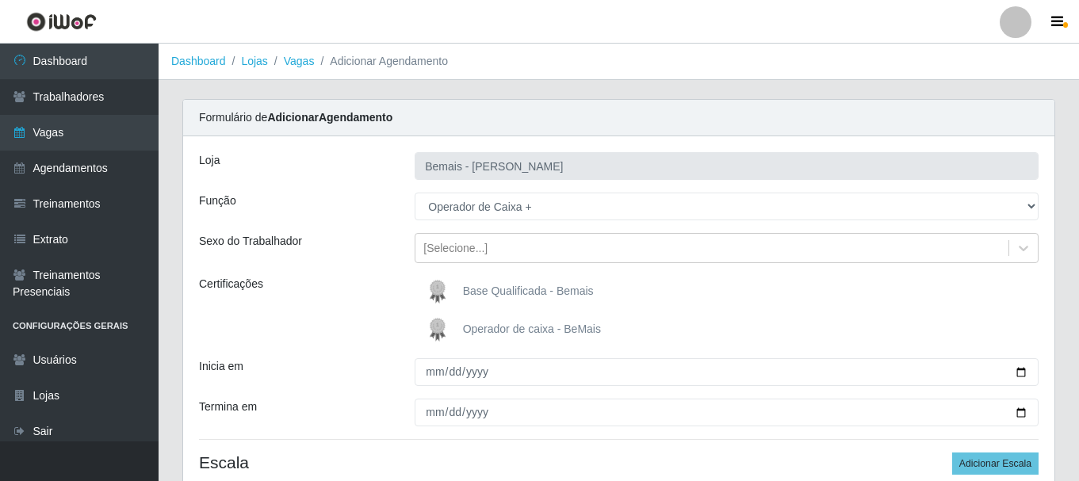
click at [506, 327] on span "Operador de caixa - BeMais" at bounding box center [532, 329] width 138 height 13
click at [0, 0] on input "Operador de caixa - BeMais" at bounding box center [0, 0] width 0 height 0
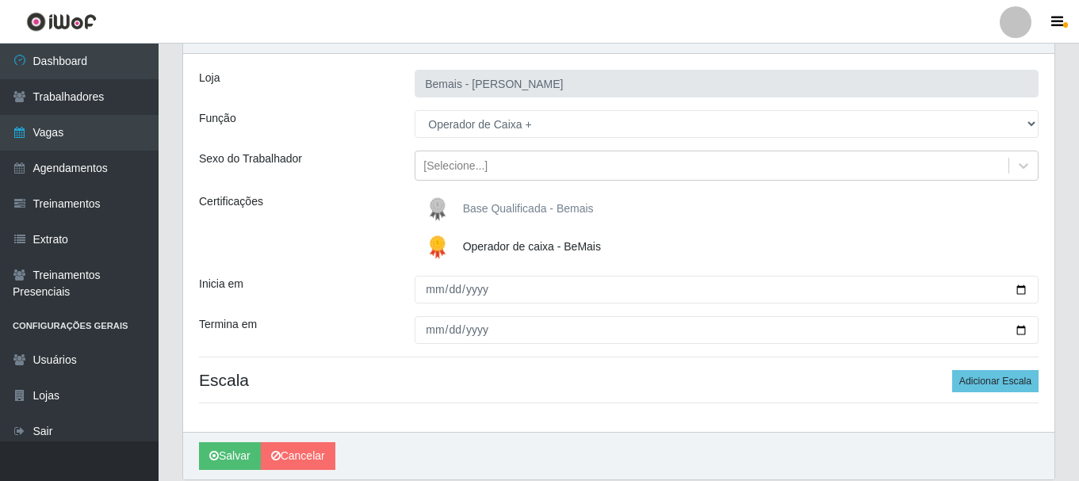
scroll to position [85, 0]
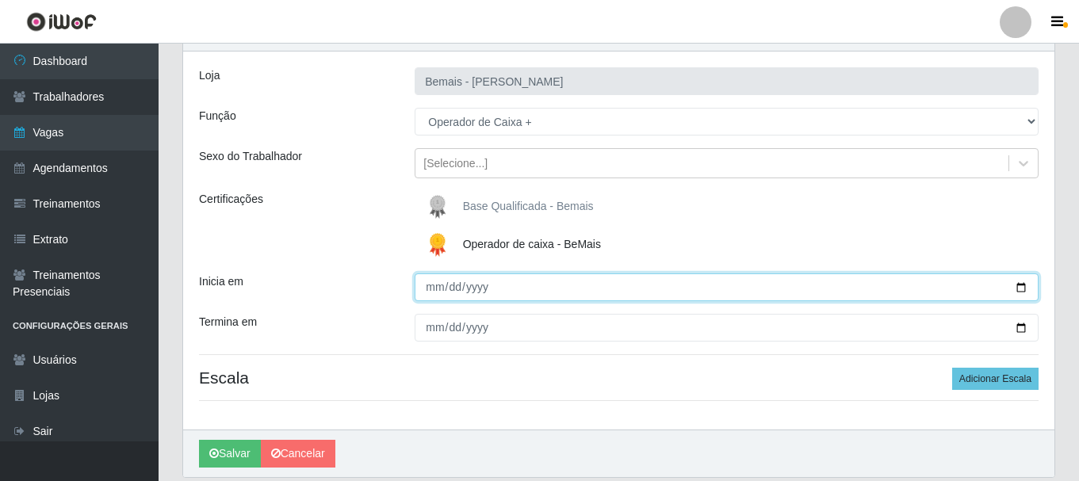
click at [1021, 288] on input "Inicia em" at bounding box center [727, 288] width 624 height 28
type input "2025-09-28"
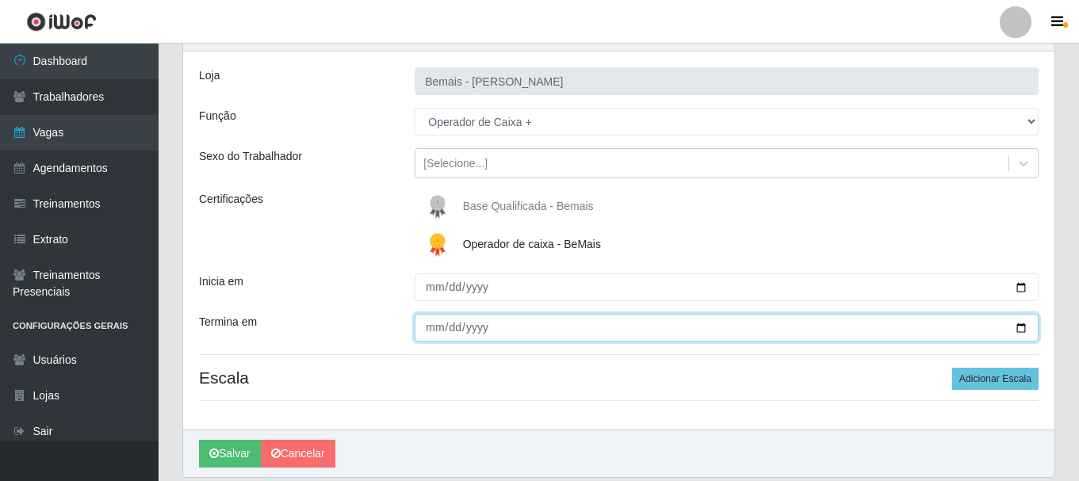
click at [1017, 330] on input "Termina em" at bounding box center [727, 328] width 624 height 28
type input "2025-09-28"
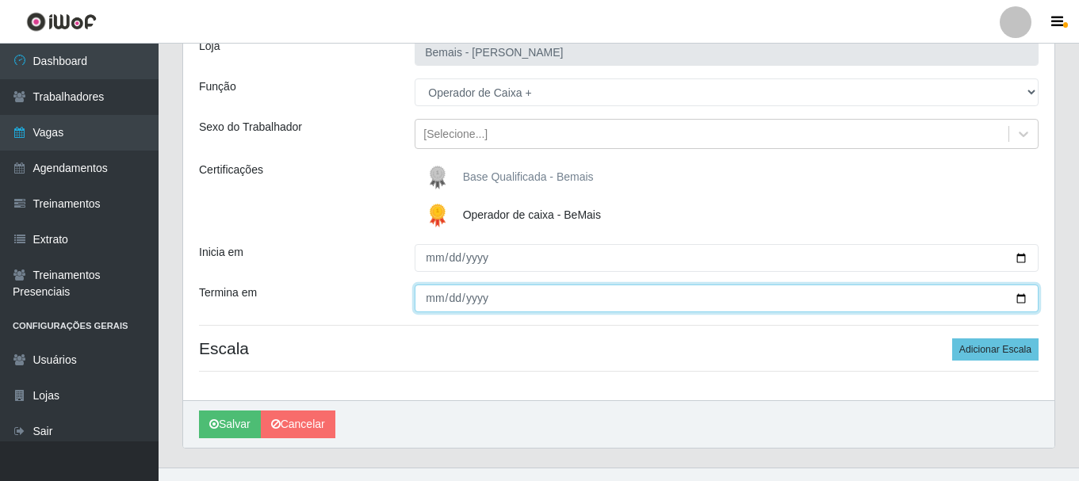
scroll to position [140, 0]
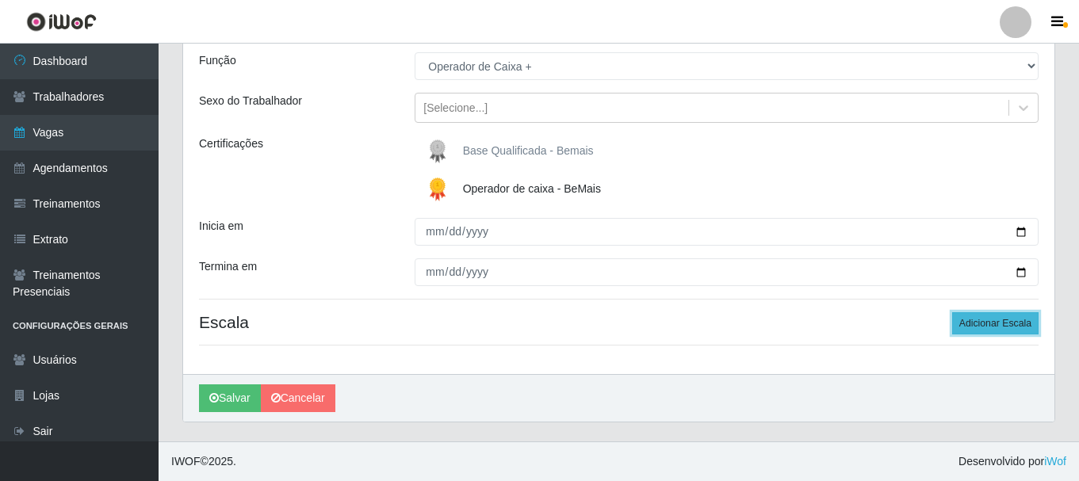
click at [977, 328] on button "Adicionar Escala" at bounding box center [995, 323] width 86 height 22
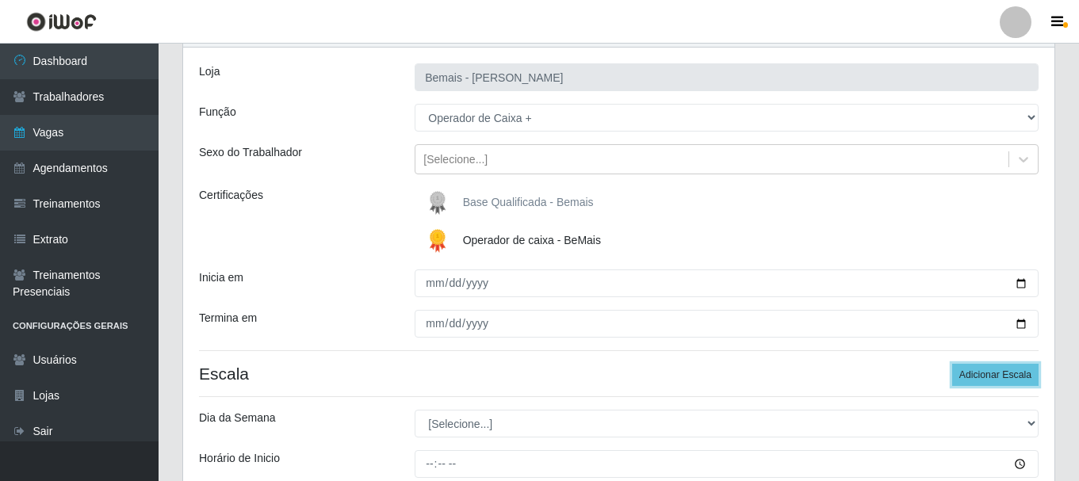
scroll to position [61, 0]
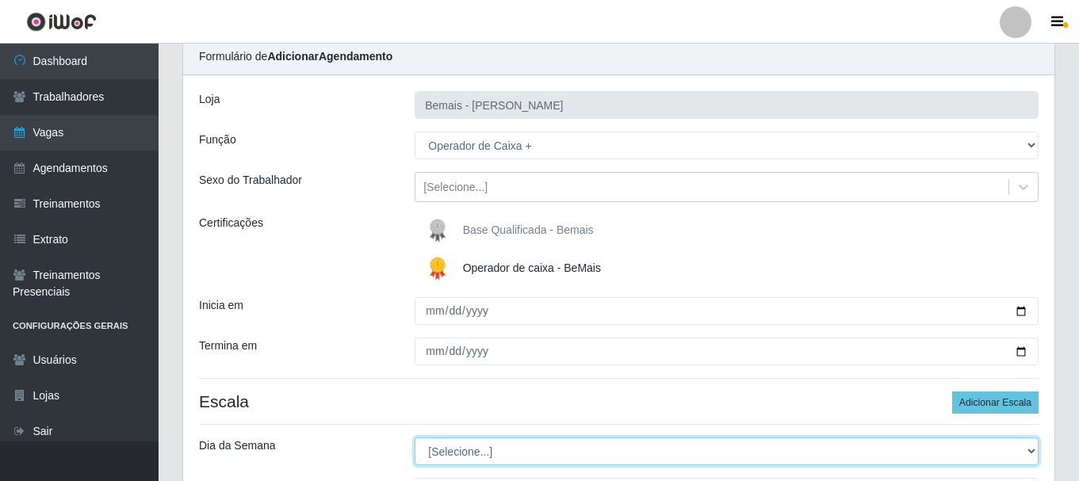
click at [480, 442] on select "[Selecione...] Segunda Terça Quarta Quinta Sexta Sábado Domingo" at bounding box center [727, 452] width 624 height 28
select select "0"
click at [415, 438] on select "[Selecione...] Segunda Terça Quarta Quinta Sexta Sábado Domingo" at bounding box center [727, 452] width 624 height 28
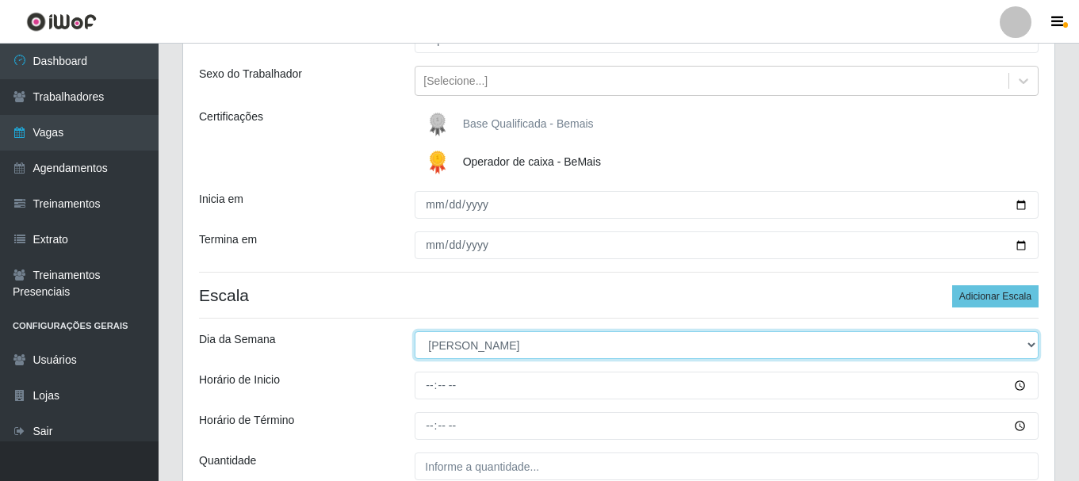
scroll to position [174, 0]
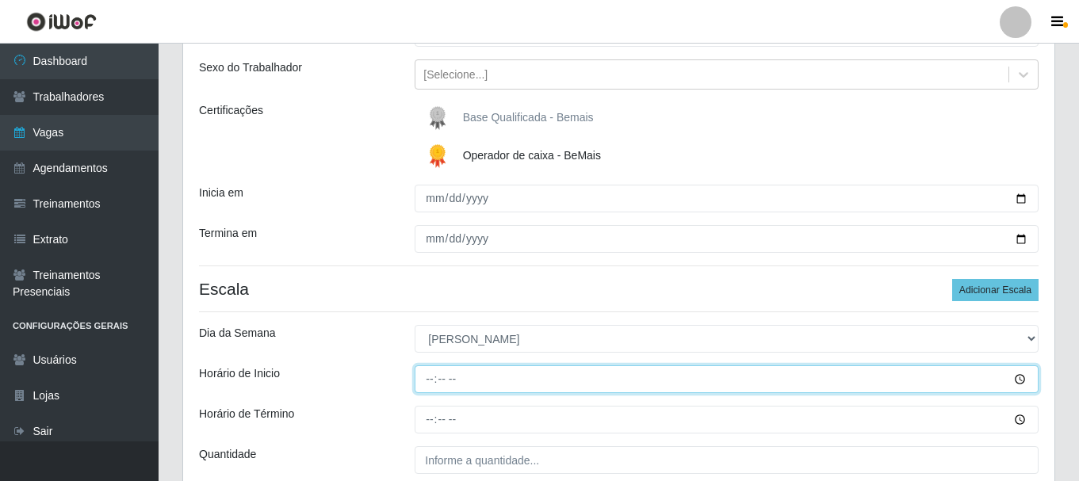
click at [428, 385] on input "Horário de Inicio" at bounding box center [727, 380] width 624 height 28
type input "15:15"
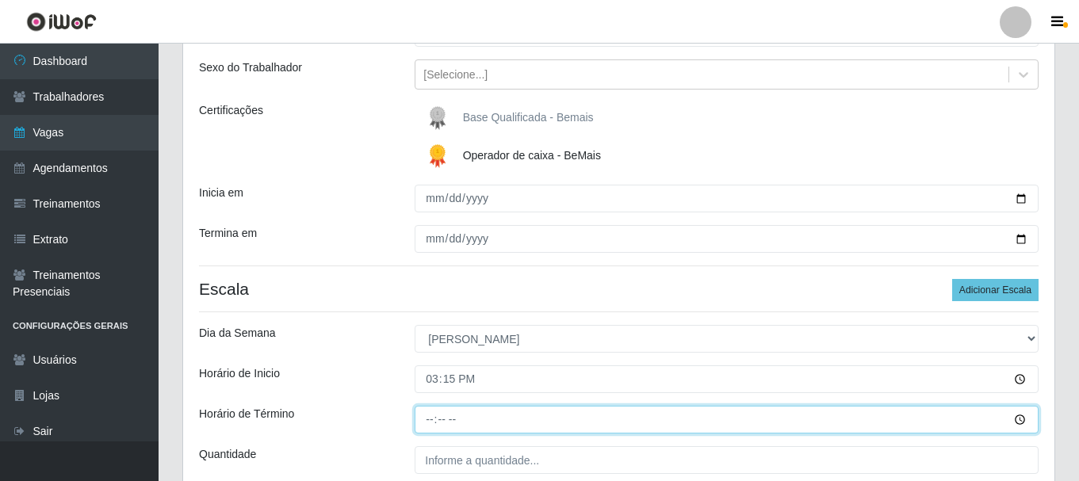
click at [429, 420] on input "Horário de Término" at bounding box center [727, 420] width 624 height 28
type input "21:15"
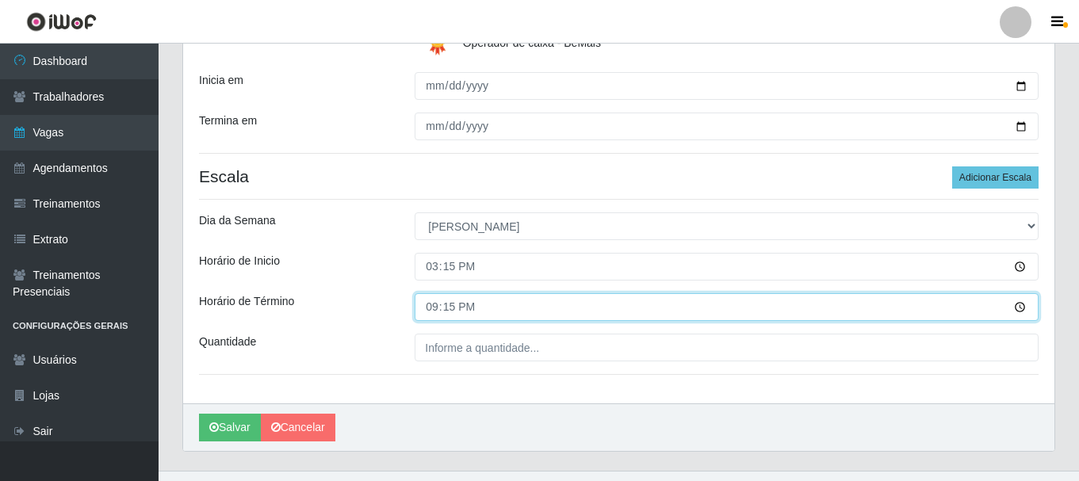
scroll to position [289, 0]
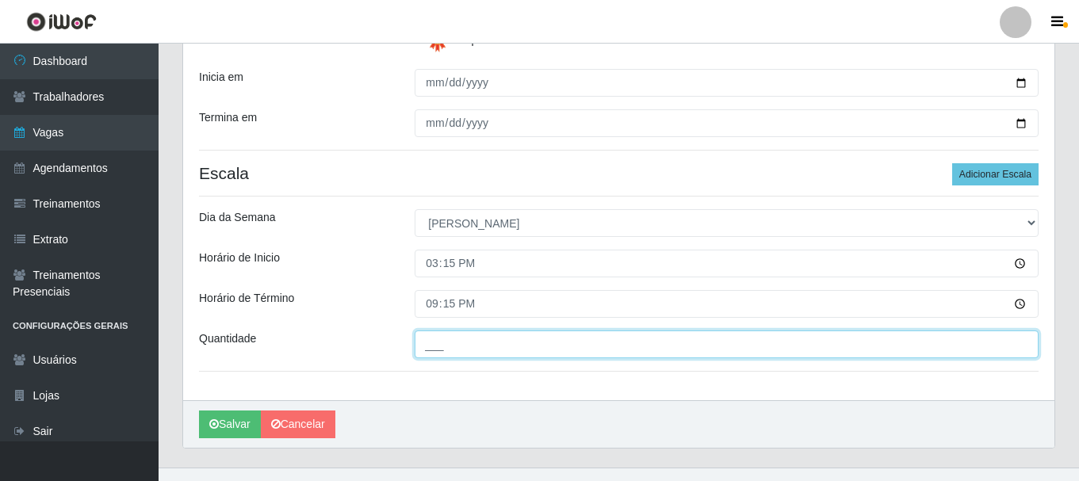
click at [472, 338] on input "___" at bounding box center [727, 345] width 624 height 28
type input "2__"
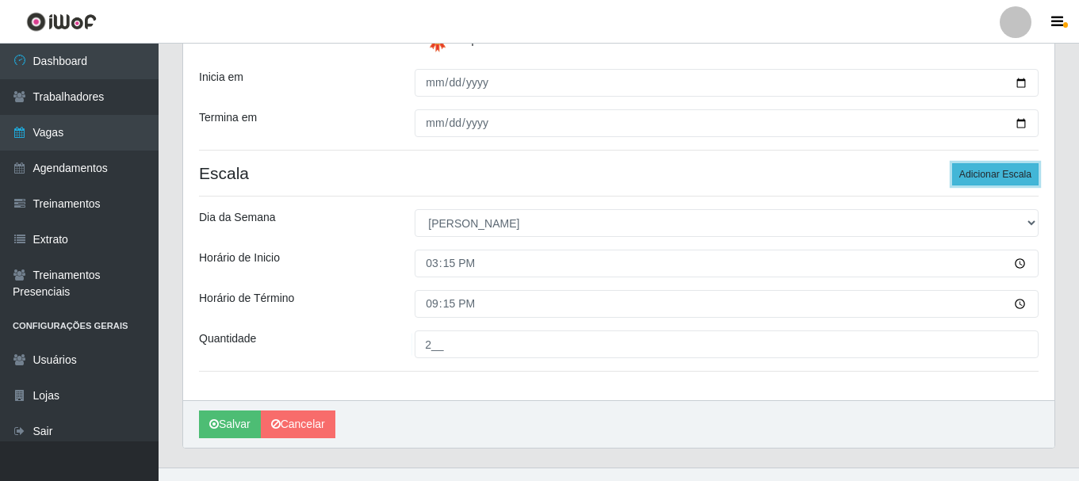
click at [984, 177] on button "Adicionar Escala" at bounding box center [995, 174] width 86 height 22
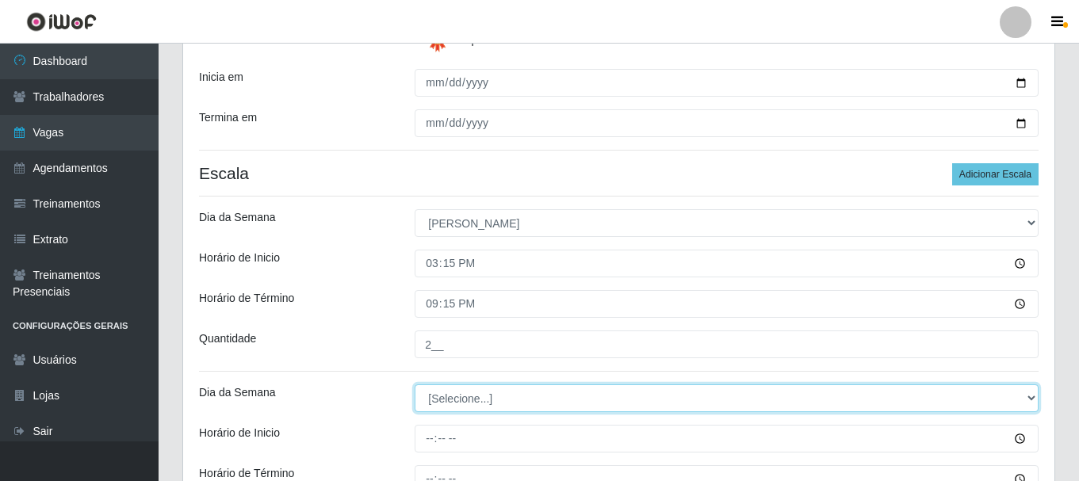
click at [440, 400] on select "[Selecione...] Segunda Terça Quarta Quinta Sexta Sábado Domingo" at bounding box center [727, 399] width 624 height 28
select select "0"
click at [415, 385] on select "[Selecione...] Segunda Terça Quarta Quinta Sexta Sábado Domingo" at bounding box center [727, 399] width 624 height 28
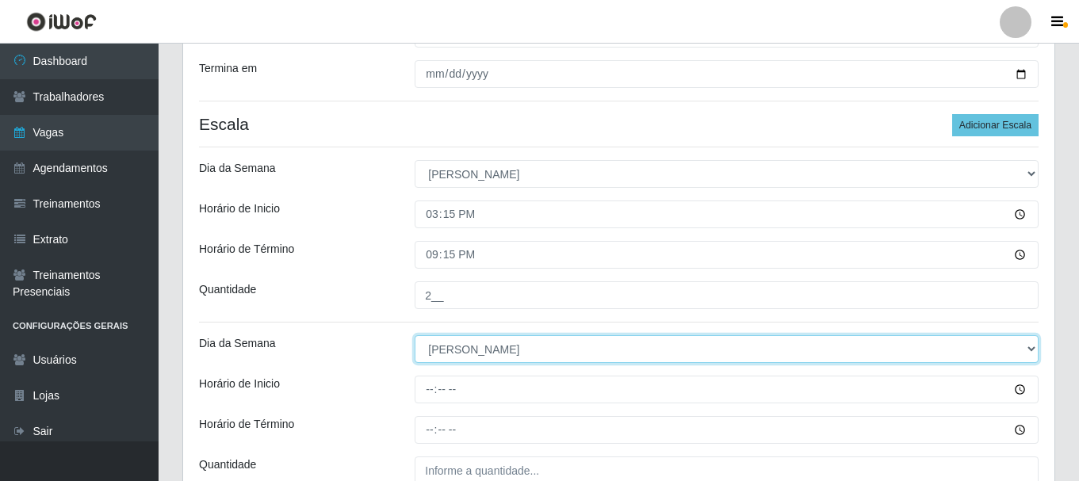
scroll to position [436, 0]
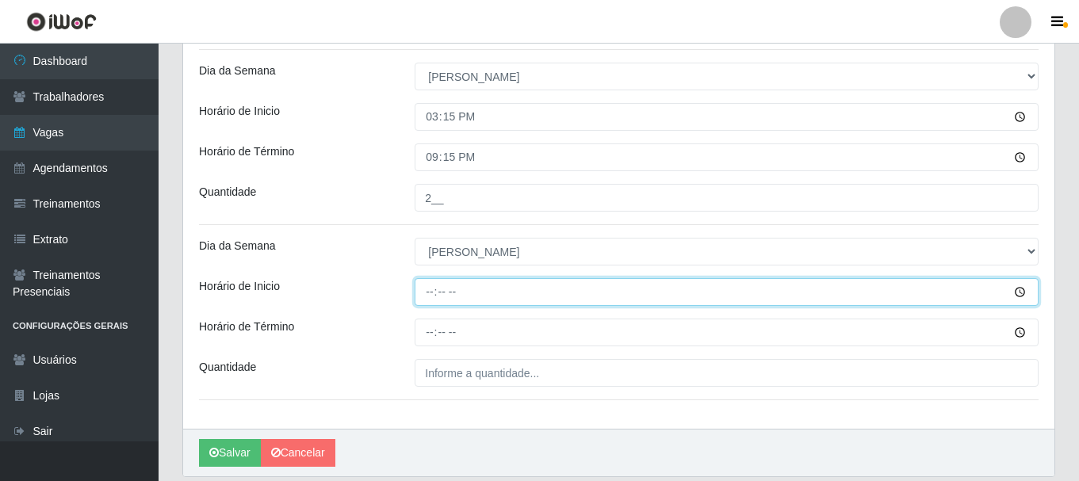
click at [423, 290] on input "Horário de Inicio" at bounding box center [727, 292] width 624 height 28
click at [429, 296] on input "15:15" at bounding box center [727, 292] width 624 height 28
type input "09:15"
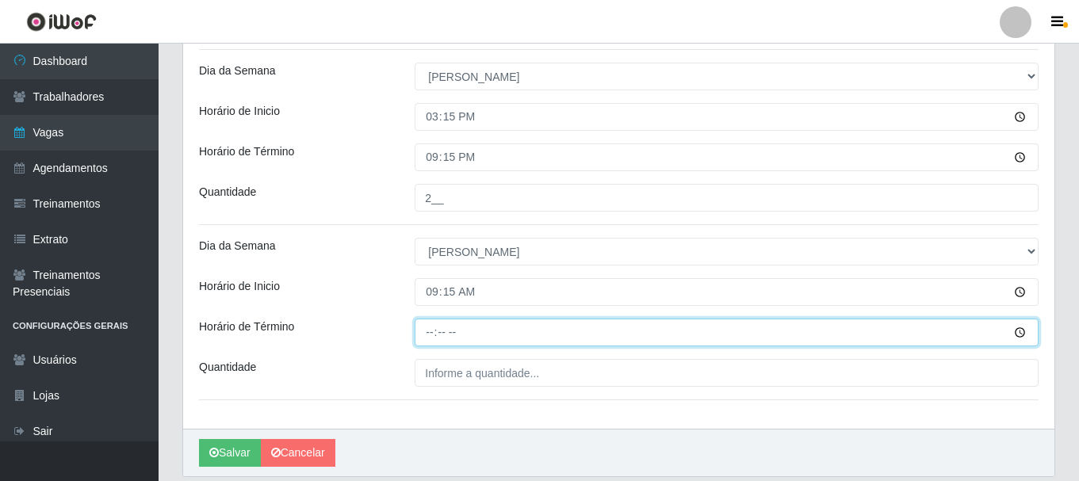
click at [432, 332] on input "Horário de Término" at bounding box center [727, 333] width 624 height 28
type input "15:15"
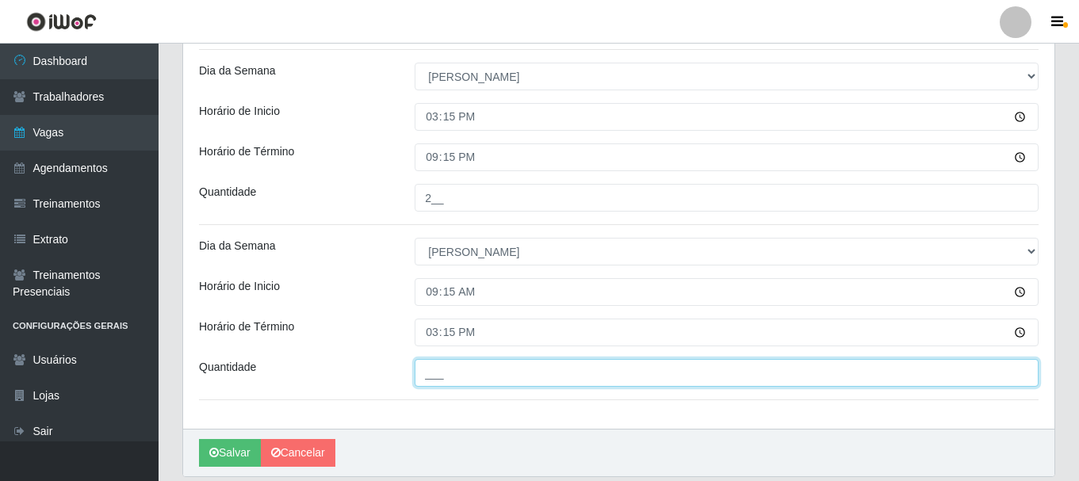
click at [469, 368] on input "___" at bounding box center [727, 373] width 624 height 28
type input "1__"
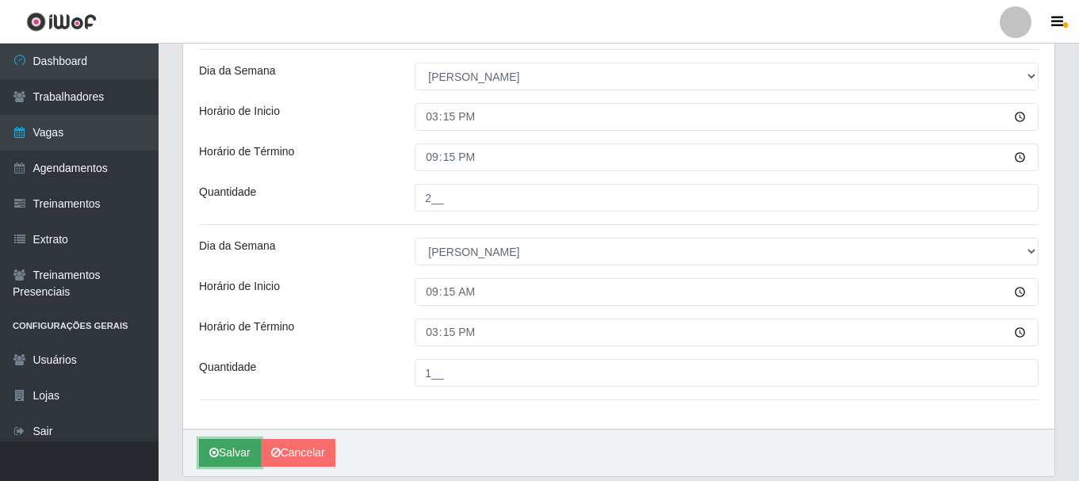
click at [216, 446] on button "Salvar" at bounding box center [230, 453] width 62 height 28
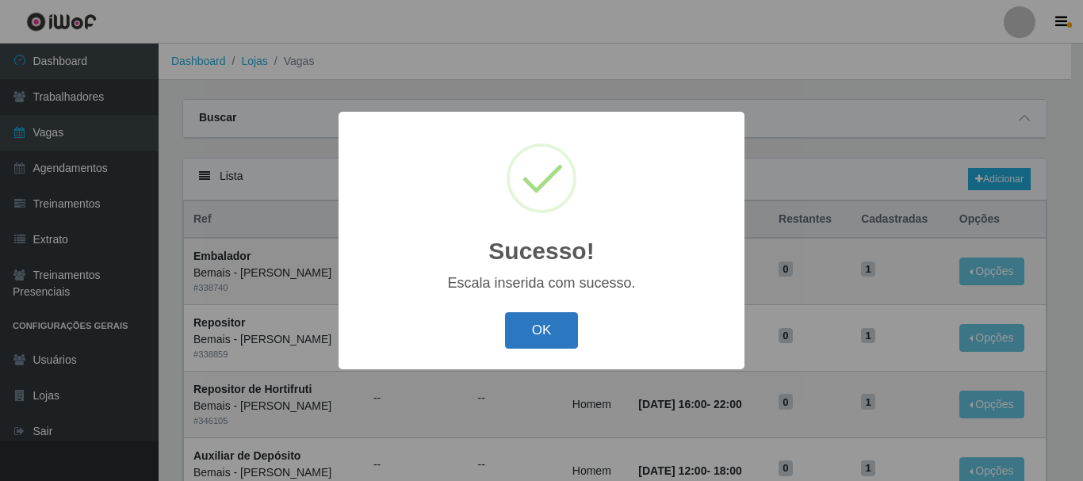
click at [518, 322] on button "OK" at bounding box center [542, 330] width 74 height 37
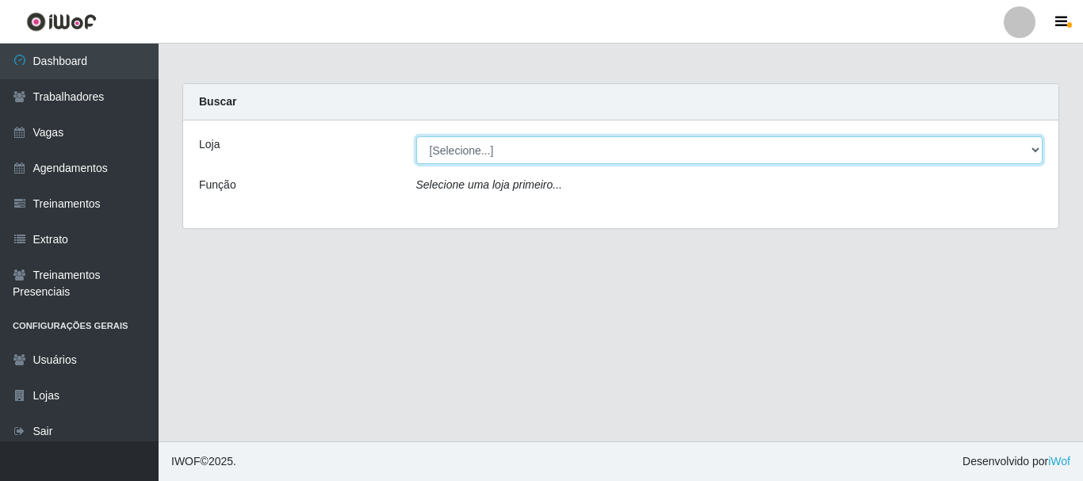
click at [495, 152] on select "[Selecione...] [PERSON_NAME]" at bounding box center [729, 150] width 627 height 28
select select "230"
click at [416, 136] on select "[Selecione...] [PERSON_NAME]" at bounding box center [729, 150] width 627 height 28
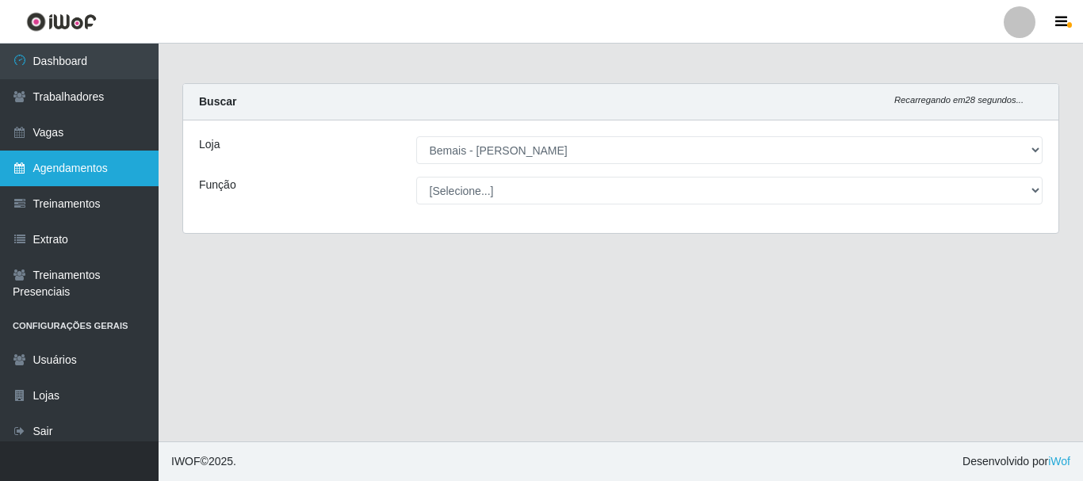
click at [101, 163] on link "Agendamentos" at bounding box center [79, 169] width 159 height 36
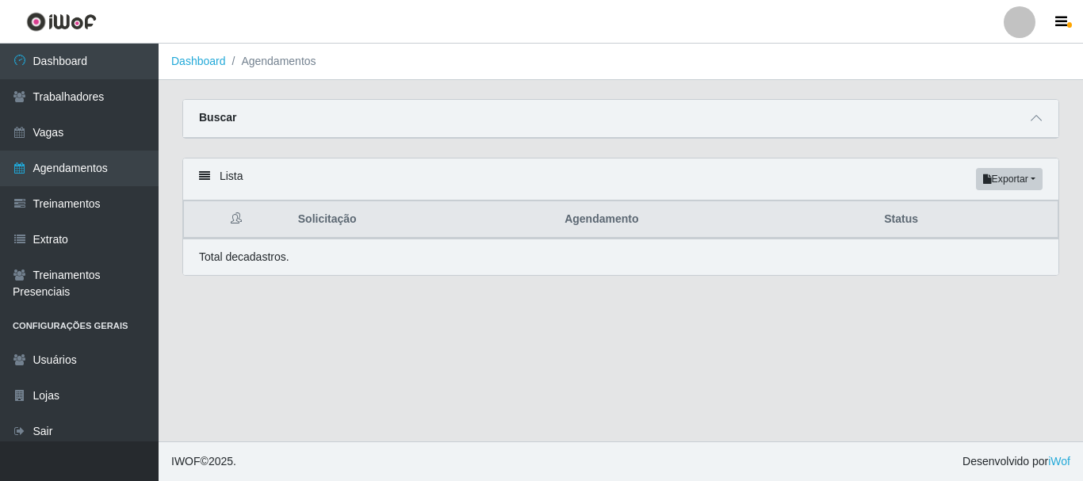
click at [1037, 108] on div "Buscar" at bounding box center [620, 119] width 875 height 38
click at [1040, 118] on icon at bounding box center [1036, 118] width 11 height 11
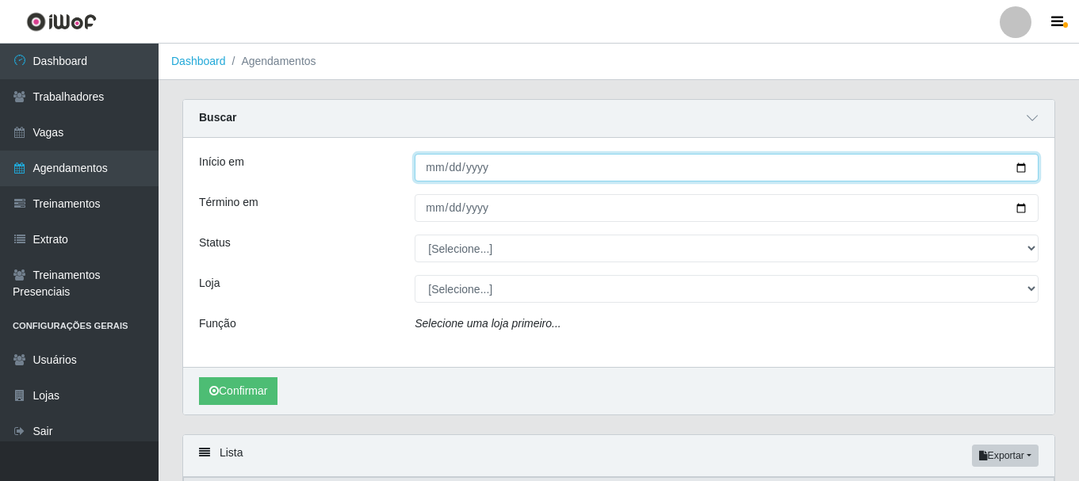
click at [1022, 167] on input "Início em" at bounding box center [727, 168] width 624 height 28
type input "[DATE]"
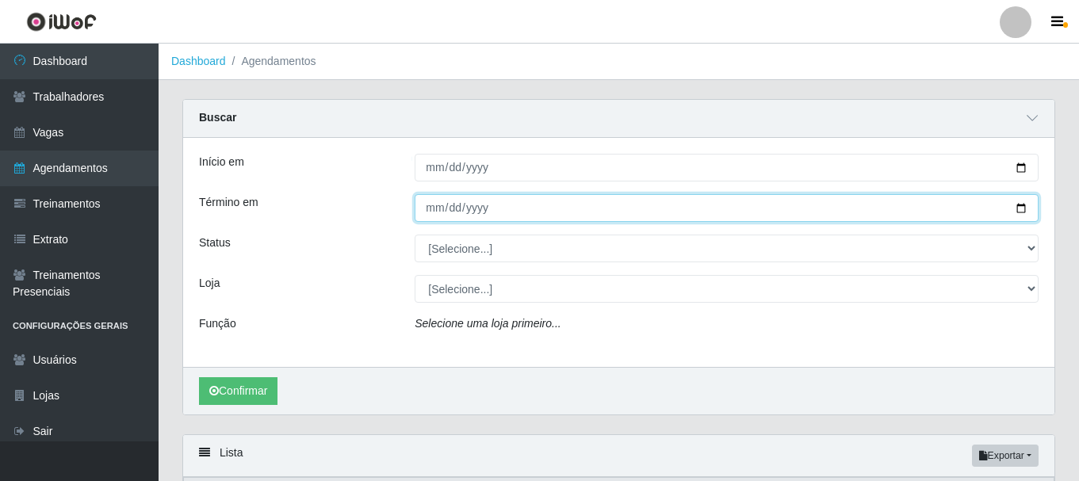
click at [1023, 206] on input "Término em" at bounding box center [727, 208] width 624 height 28
type input "[DATE]"
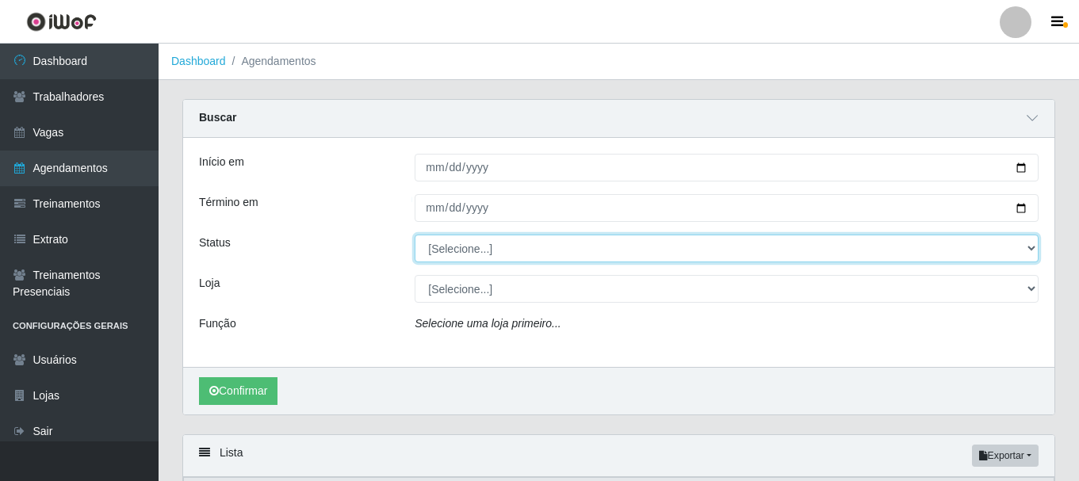
click at [449, 255] on select "[Selecione...] AGENDADO AGUARDANDO LIBERAR EM ANDAMENTO EM REVISÃO FINALIZADO C…" at bounding box center [727, 249] width 624 height 28
select select "AGENDADO"
click at [415, 236] on select "[Selecione...] AGENDADO AGUARDANDO LIBERAR EM ANDAMENTO EM REVISÃO FINALIZADO C…" at bounding box center [727, 249] width 624 height 28
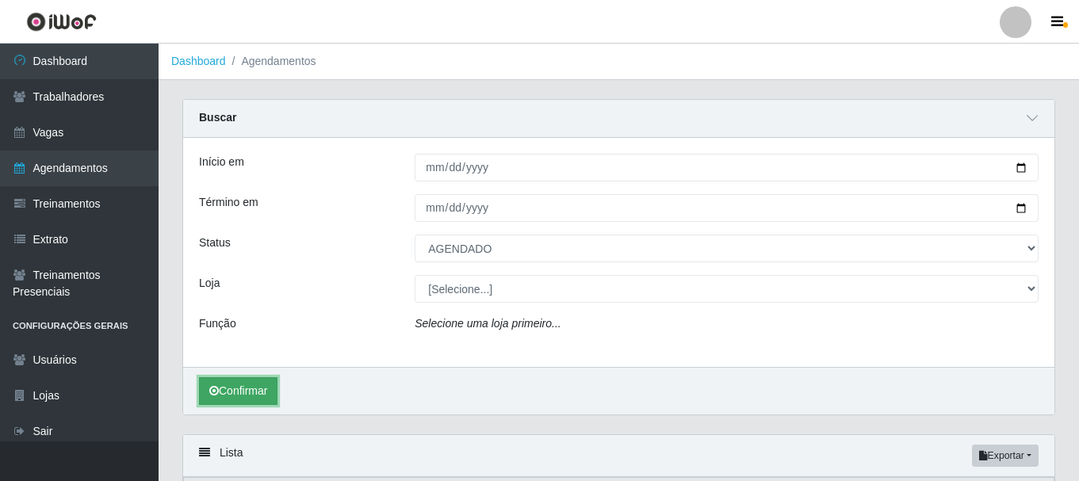
click at [261, 388] on button "Confirmar" at bounding box center [238, 391] width 79 height 28
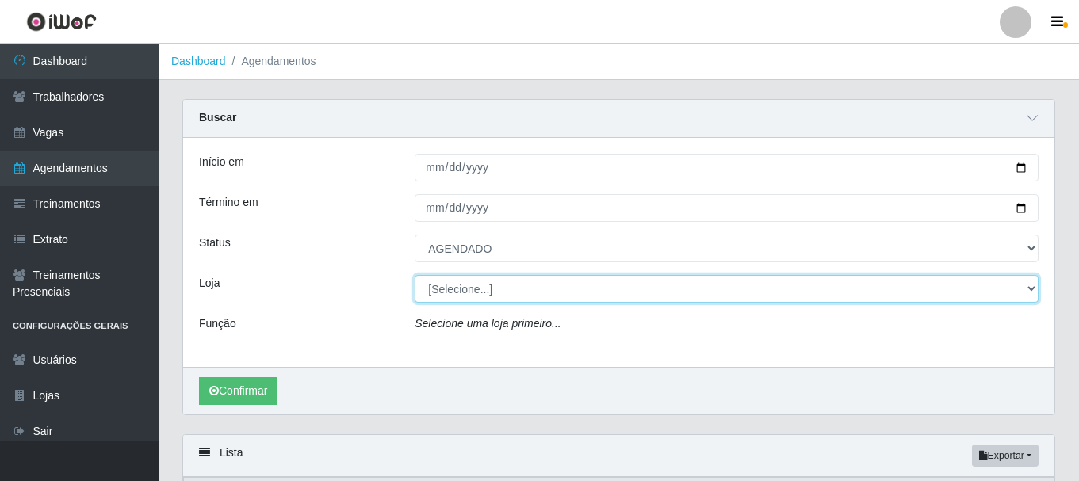
click at [439, 285] on select "[Selecione...] [PERSON_NAME]" at bounding box center [727, 289] width 624 height 28
select select "230"
click at [415, 276] on select "[Selecione...] [PERSON_NAME]" at bounding box center [727, 289] width 624 height 28
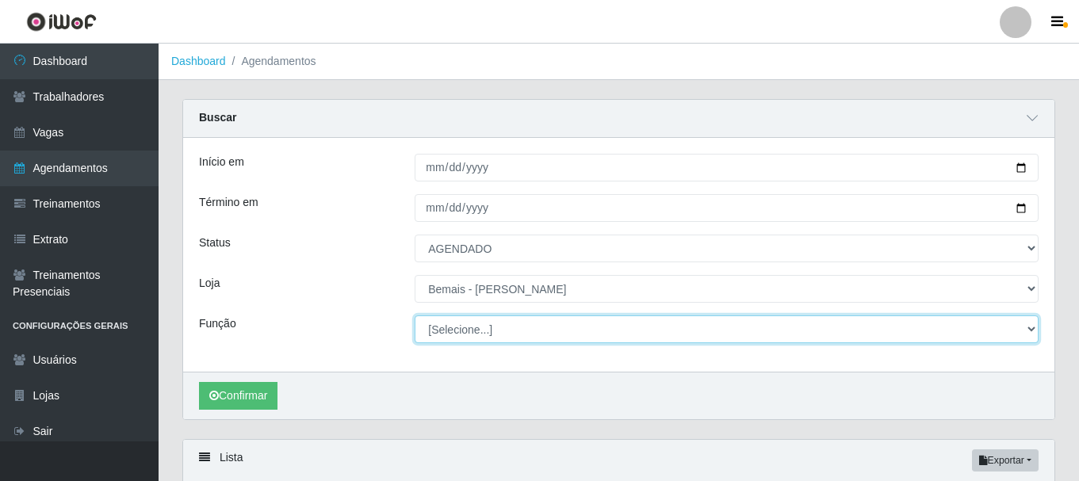
click at [460, 331] on select "[Selecione...] ASG ASG + ASG ++ Auxiliar de Depósito Auxiliar de Depósito + Aux…" at bounding box center [727, 330] width 624 height 28
click at [415, 316] on select "[Selecione...] ASG ASG + ASG ++ Auxiliar de Depósito Auxiliar de Depósito + Aux…" at bounding box center [727, 330] width 624 height 28
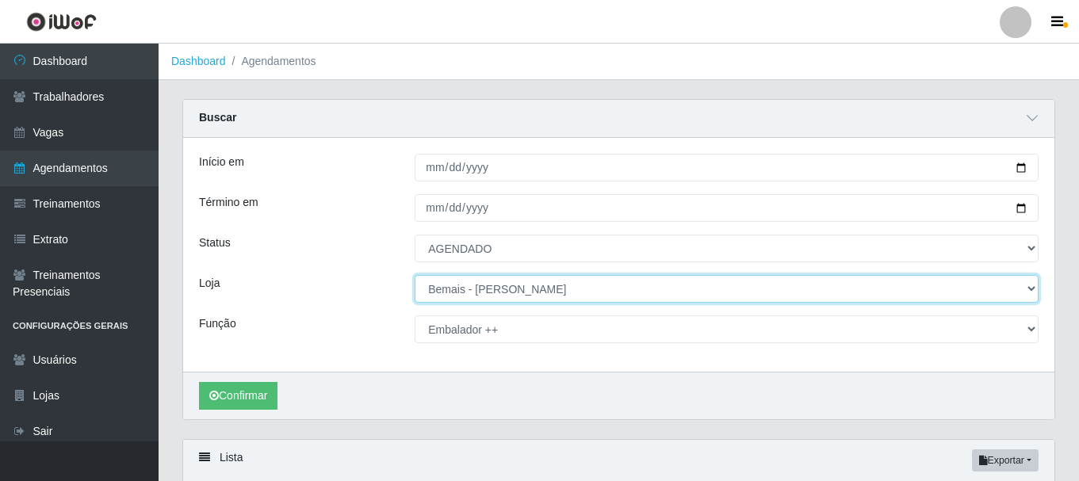
click at [1024, 284] on select "[Selecione...] [PERSON_NAME]" at bounding box center [727, 289] width 624 height 28
click at [1020, 285] on select "[Selecione...] [PERSON_NAME]" at bounding box center [727, 289] width 624 height 28
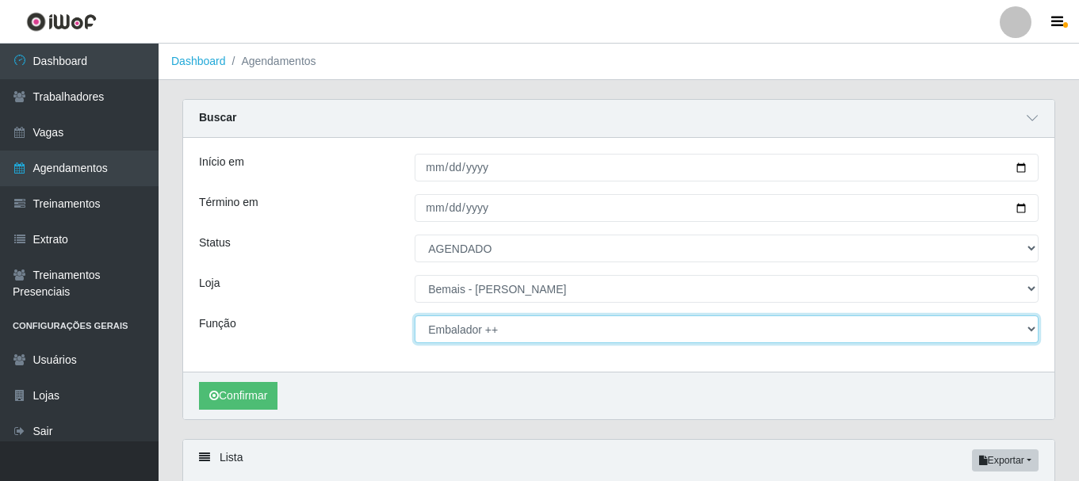
click at [1027, 330] on select "[Selecione...] ASG ASG + ASG ++ Auxiliar de Depósito Auxiliar de Depósito + Aux…" at bounding box center [727, 330] width 624 height 28
select select "72"
click at [415, 316] on select "[Selecione...] ASG ASG + ASG ++ Auxiliar de Depósito Auxiliar de Depósito + Aux…" at bounding box center [727, 330] width 624 height 28
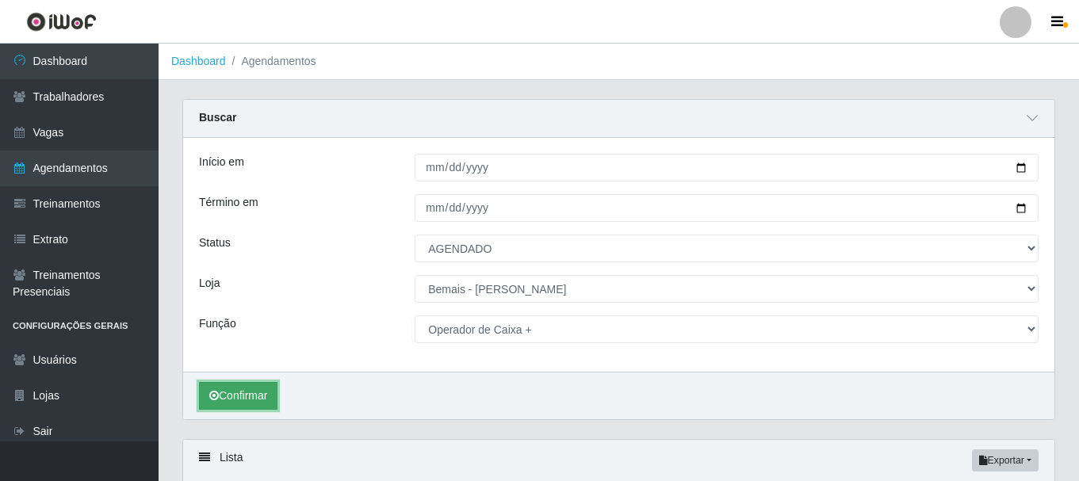
click at [238, 389] on button "Confirmar" at bounding box center [238, 396] width 79 height 28
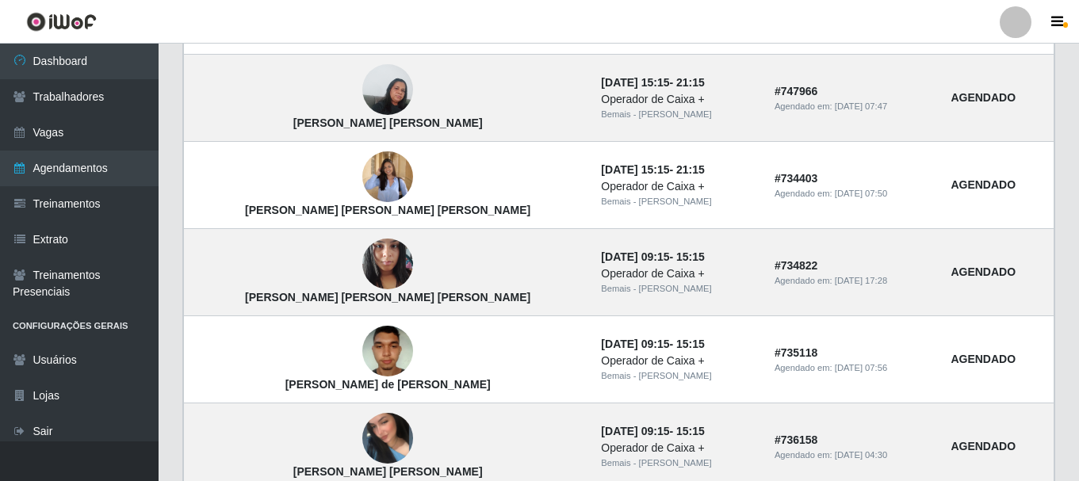
scroll to position [653, 0]
